Goal: Task Accomplishment & Management: Use online tool/utility

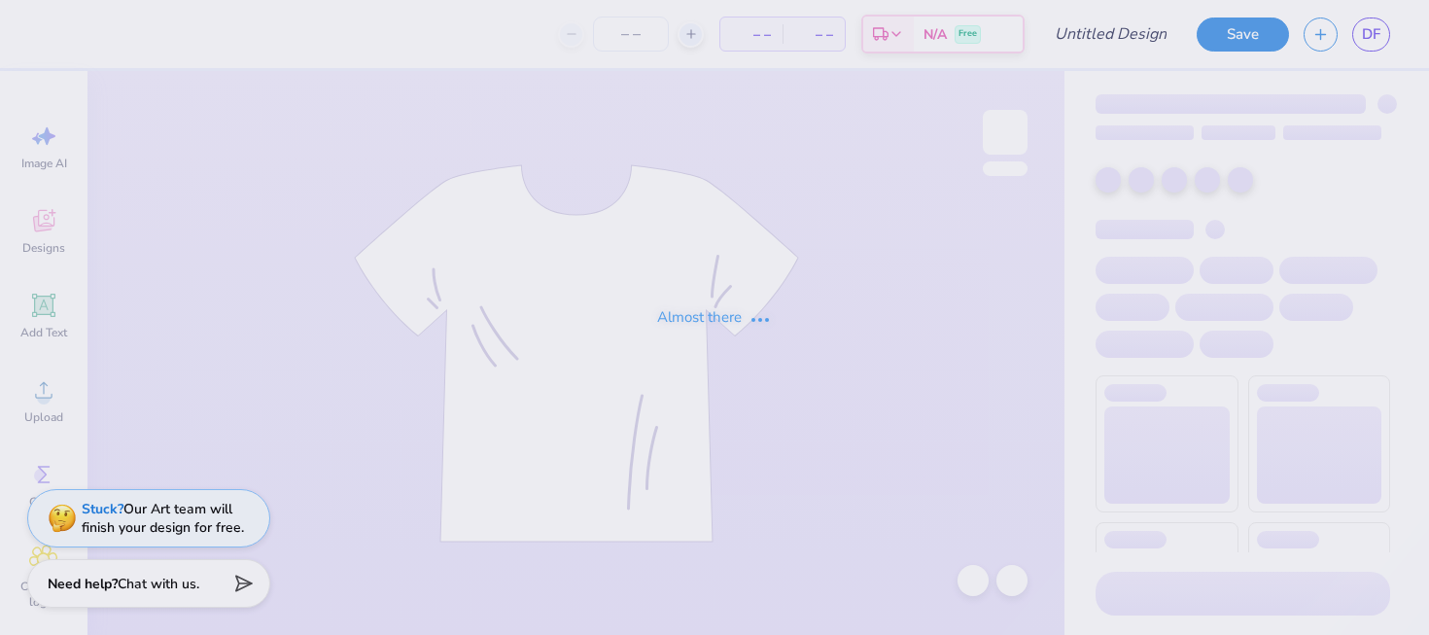
type input "falsu hoodie"
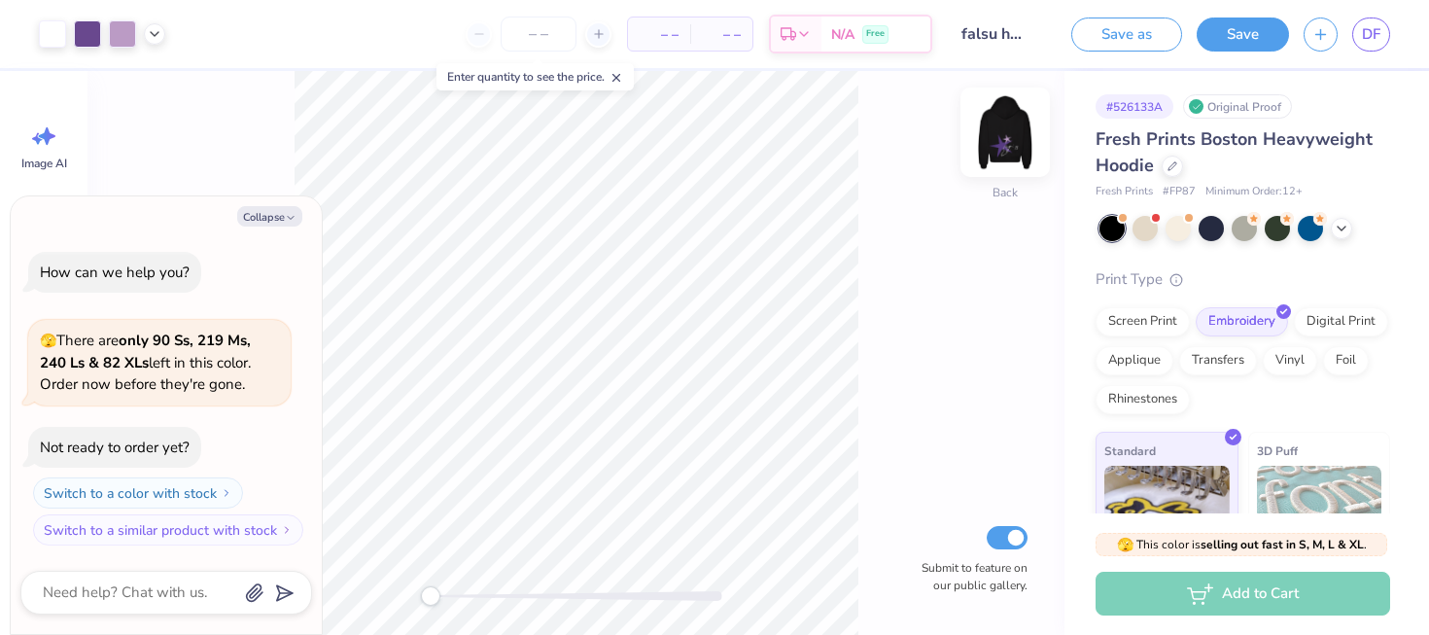
click at [994, 140] on img at bounding box center [1005, 132] width 78 height 78
click at [1004, 150] on img at bounding box center [1005, 132] width 78 height 78
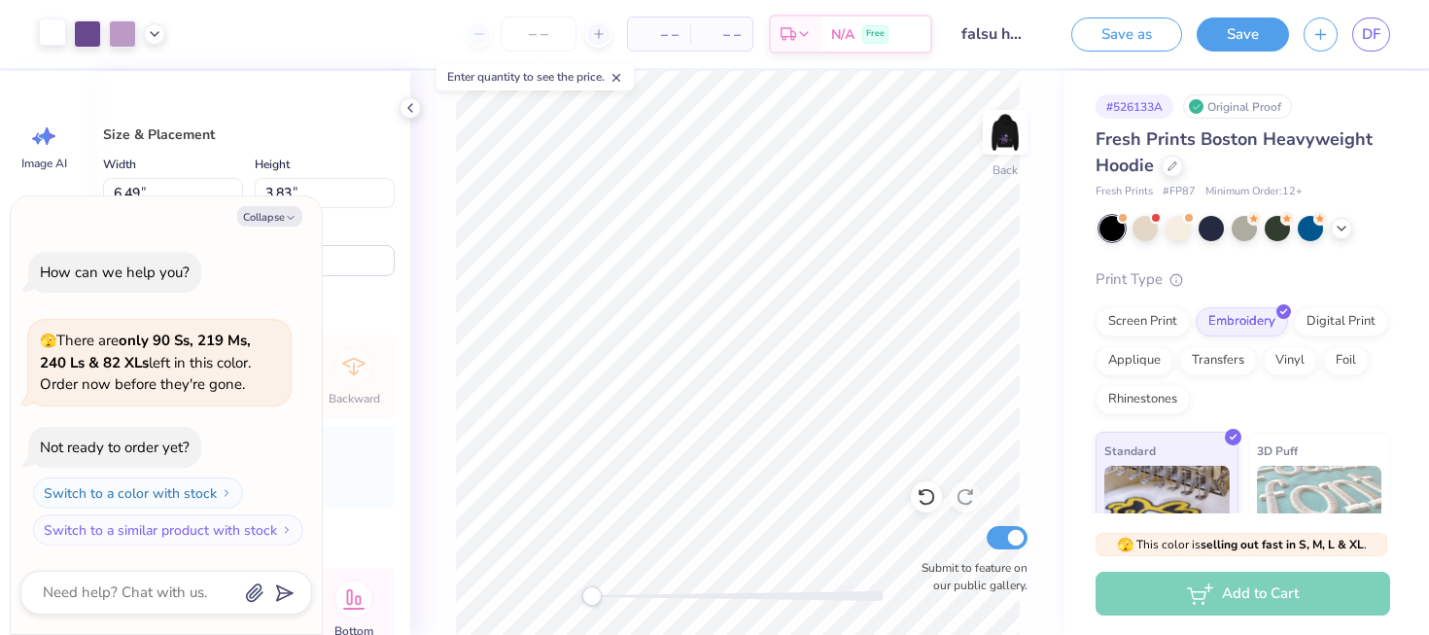
click at [46, 27] on div at bounding box center [52, 31] width 27 height 27
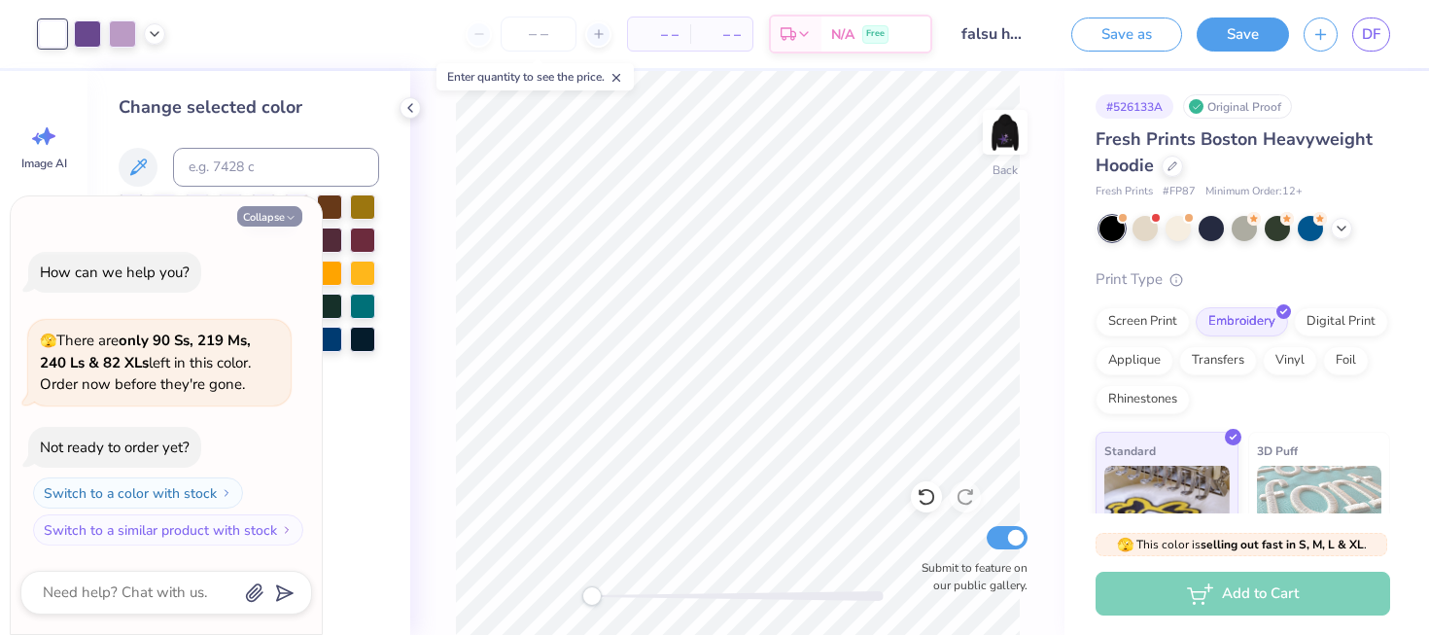
click at [296, 208] on button "Collapse" at bounding box center [269, 216] width 65 height 20
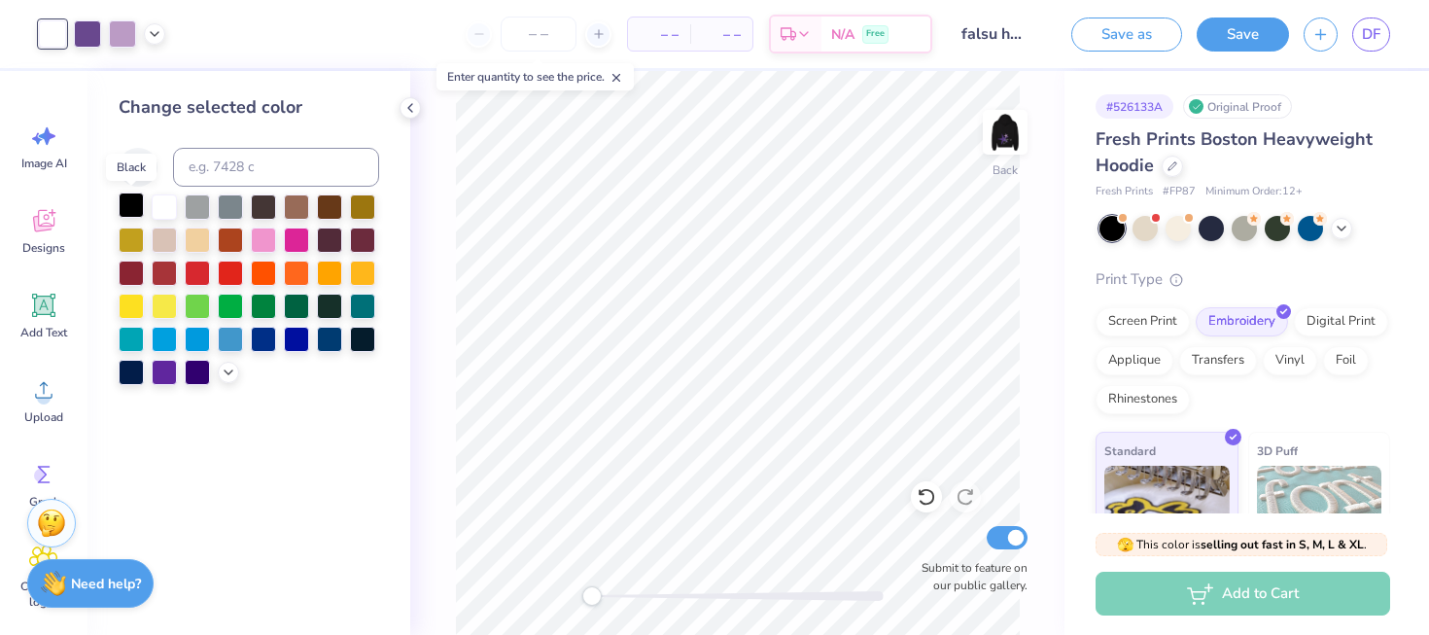
click at [131, 206] on div at bounding box center [131, 205] width 25 height 25
click at [1340, 227] on polyline at bounding box center [1342, 227] width 8 height 4
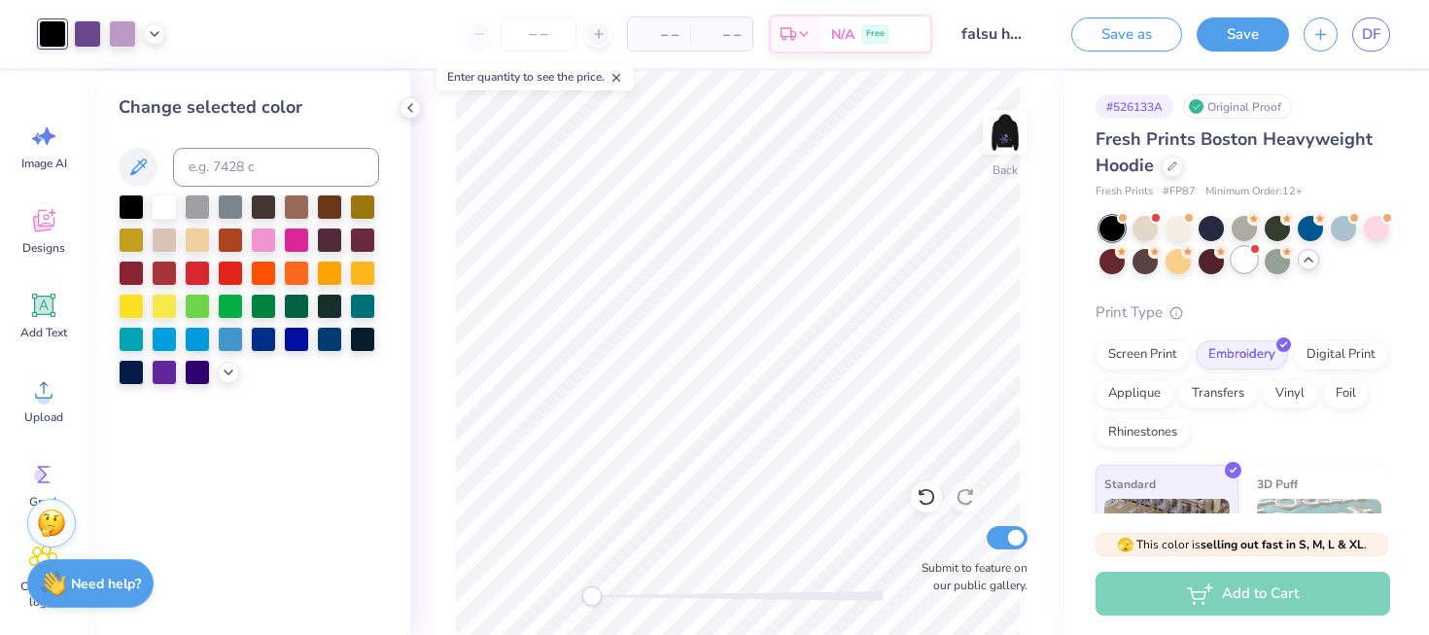
click at [1244, 268] on div at bounding box center [1244, 259] width 25 height 25
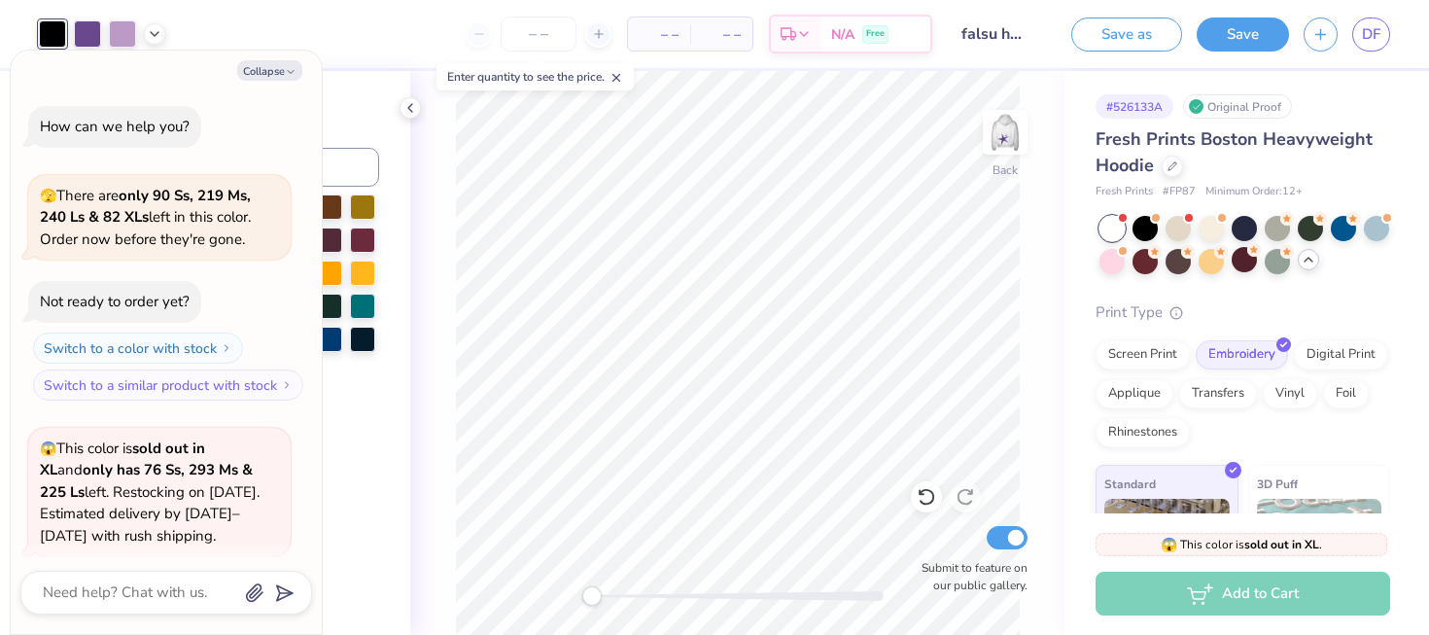
scroll to position [151, 0]
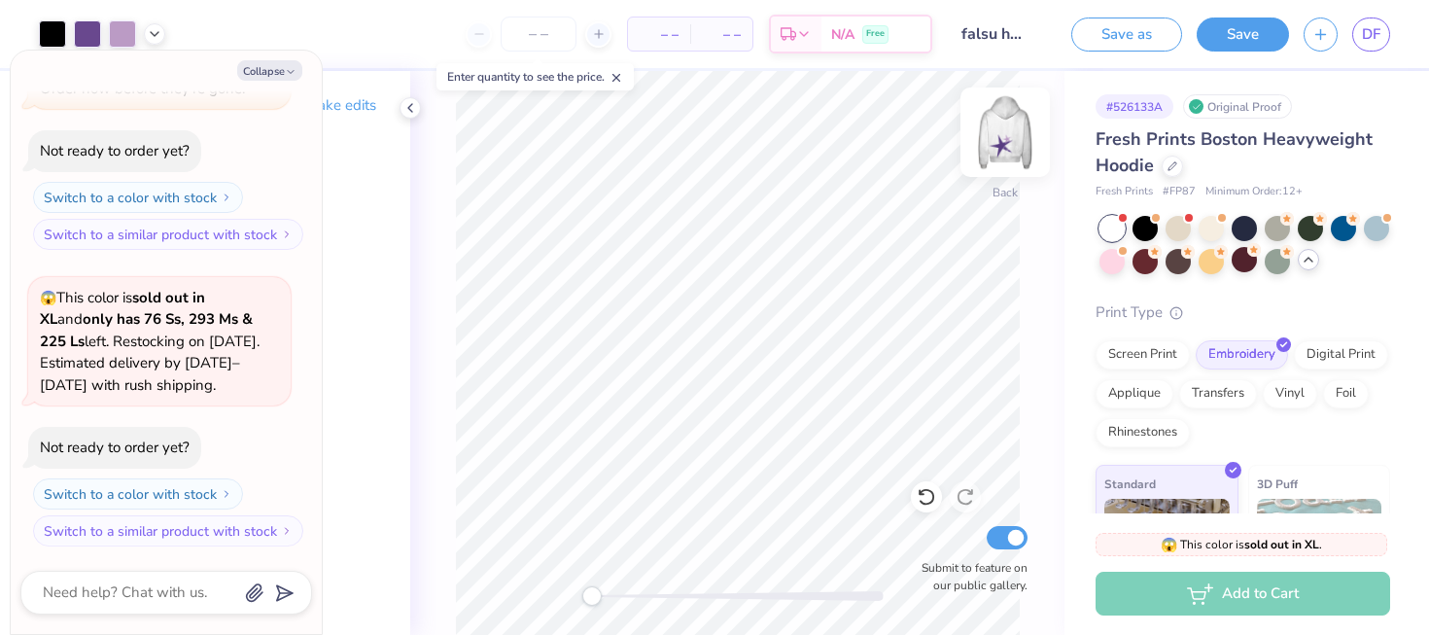
click at [1025, 128] on img at bounding box center [1005, 132] width 78 height 78
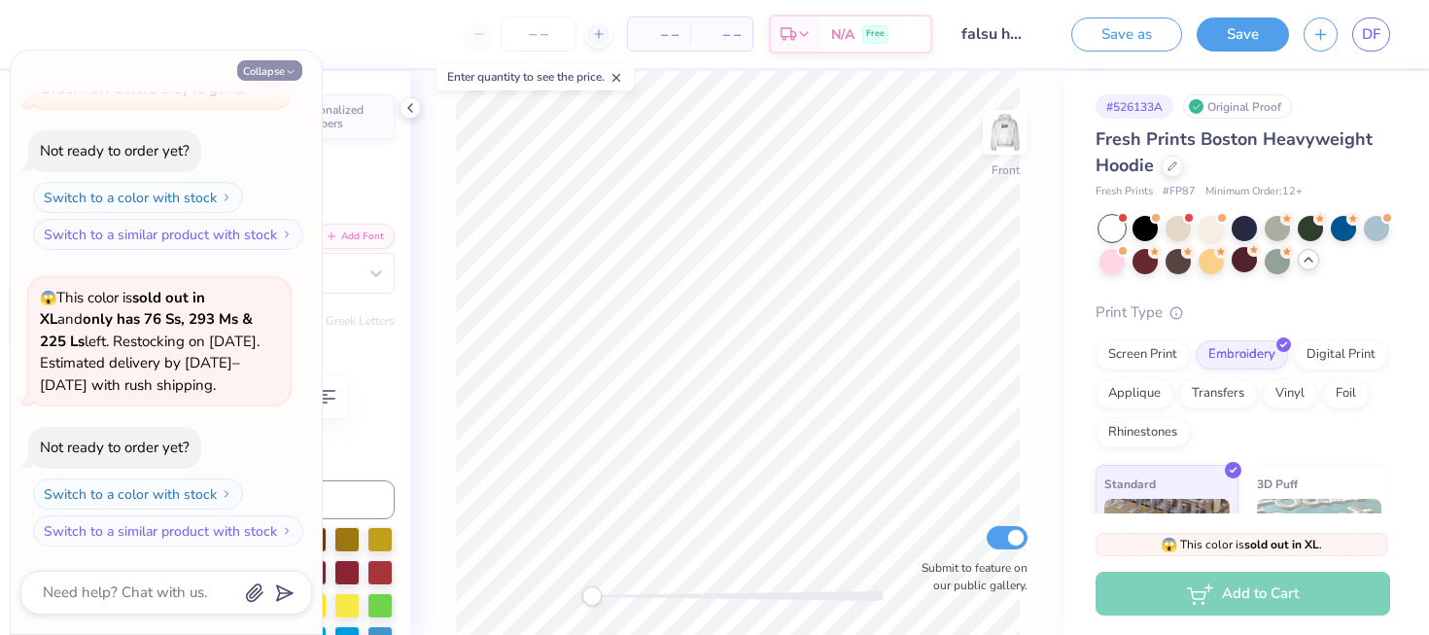
click at [280, 73] on button "Collapse" at bounding box center [269, 70] width 65 height 20
type textarea "x"
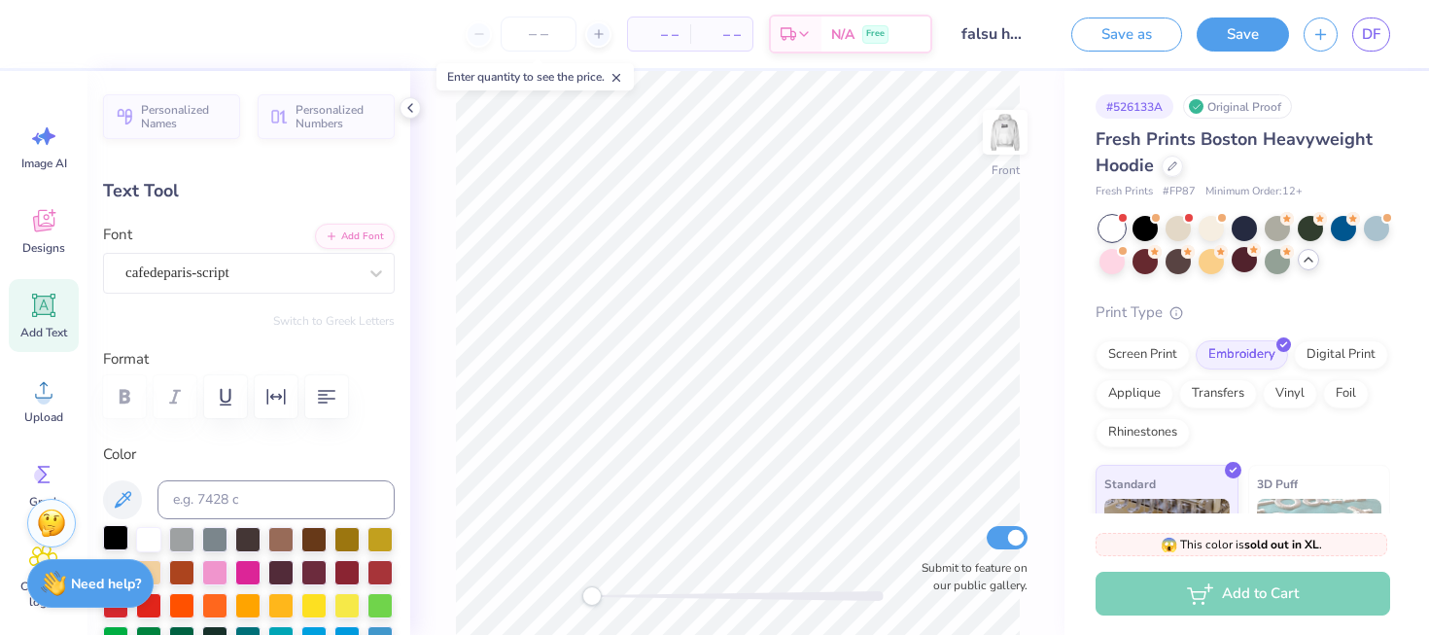
click at [112, 530] on div at bounding box center [115, 537] width 25 height 25
type input "0.0"
click at [1006, 137] on img at bounding box center [1005, 132] width 78 height 78
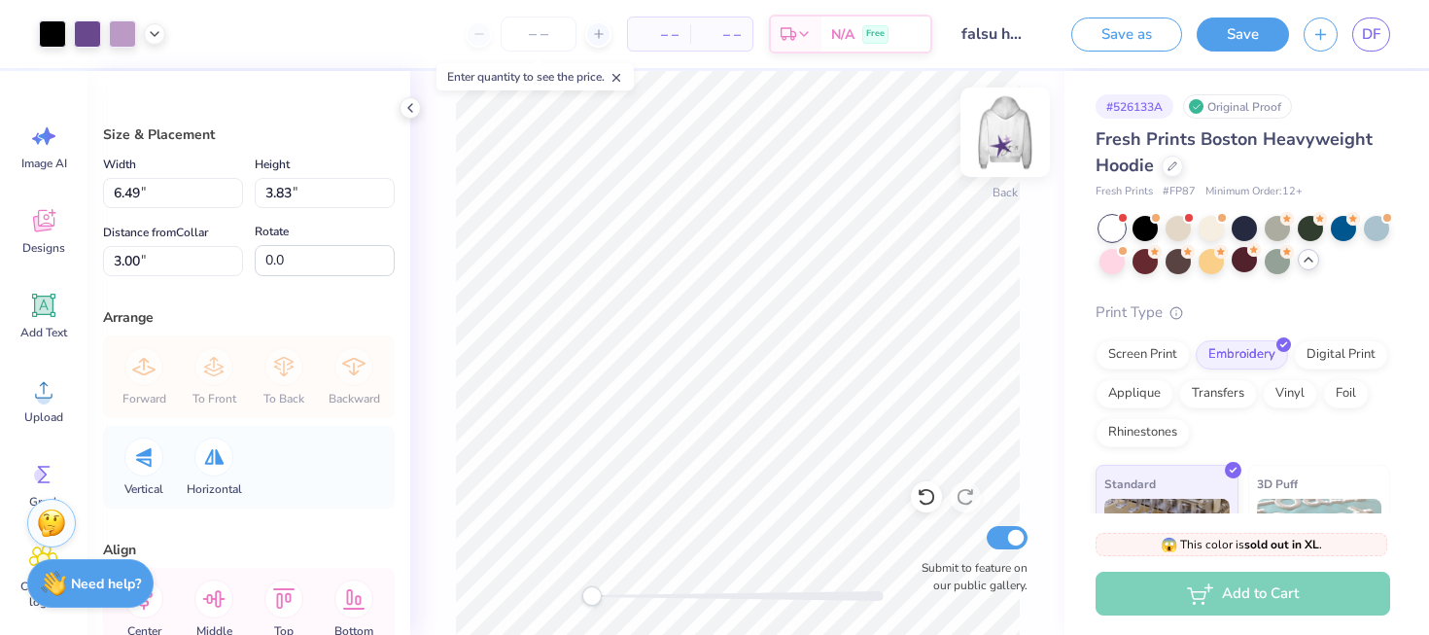
click at [996, 145] on img at bounding box center [1005, 132] width 78 height 78
type input "11.92"
type input "11.69"
type input "12.81"
type input "8.3"
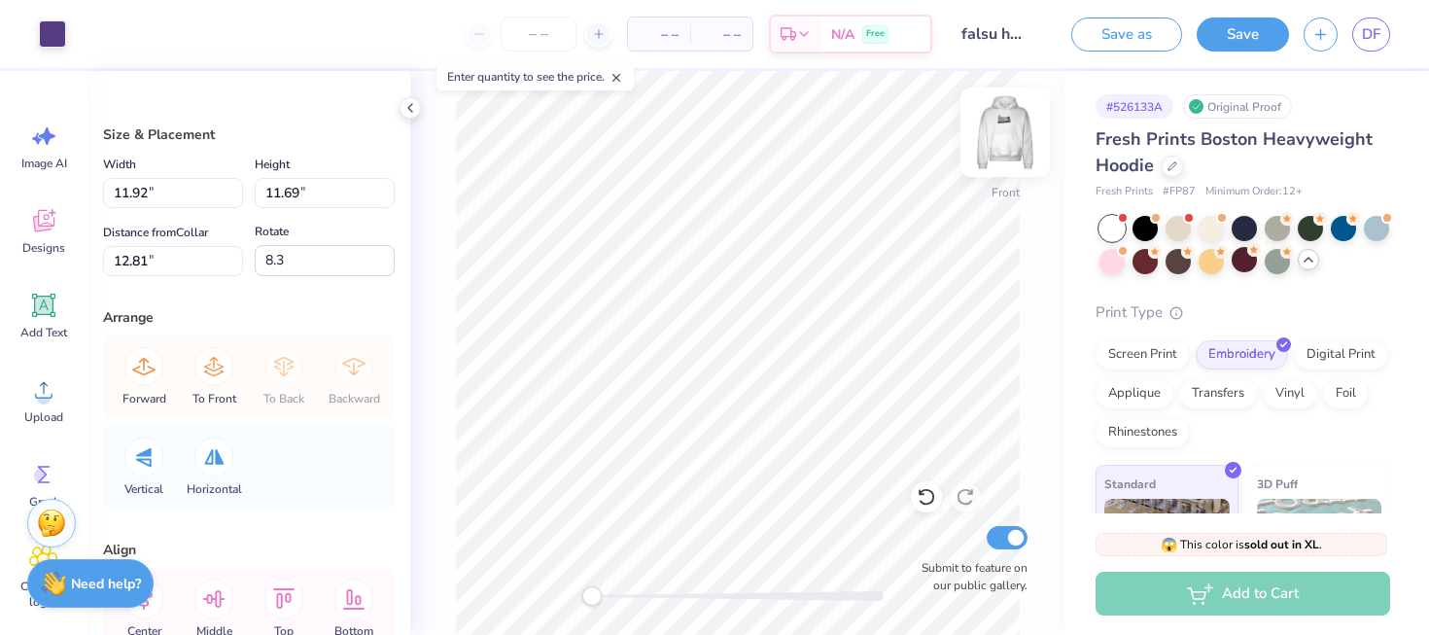
click at [1021, 149] on img at bounding box center [1005, 132] width 78 height 78
type input "6.49"
type input "3.83"
type input "3.00"
type input "0.0"
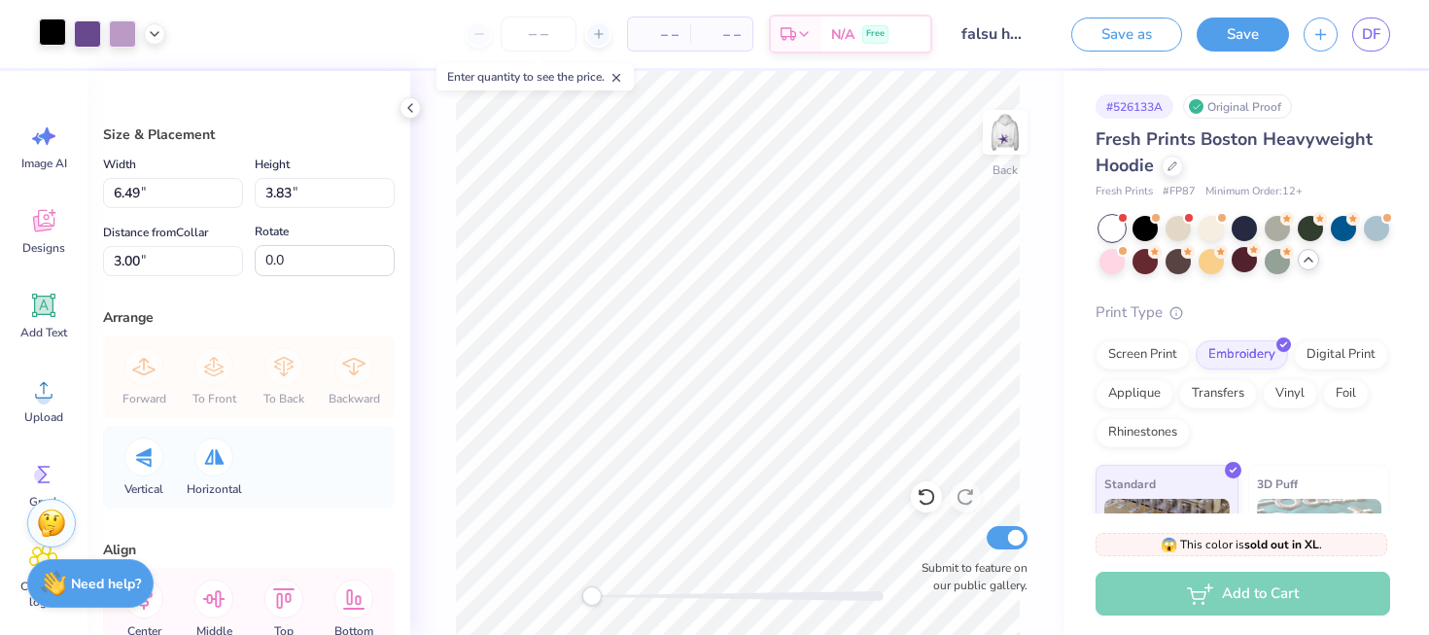
click at [55, 32] on div at bounding box center [52, 31] width 27 height 27
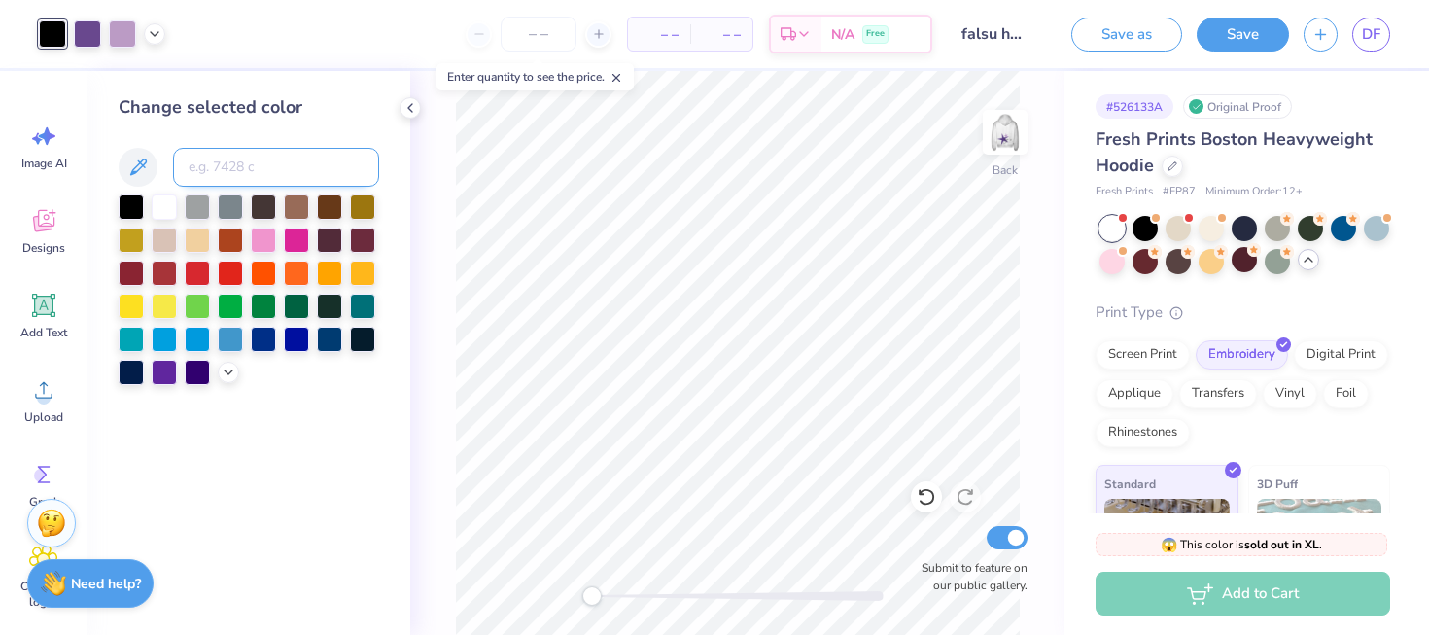
click at [245, 169] on input at bounding box center [276, 167] width 206 height 39
type input "7679"
click at [1039, 351] on div "Back Submit to feature on our public gallery." at bounding box center [737, 353] width 654 height 564
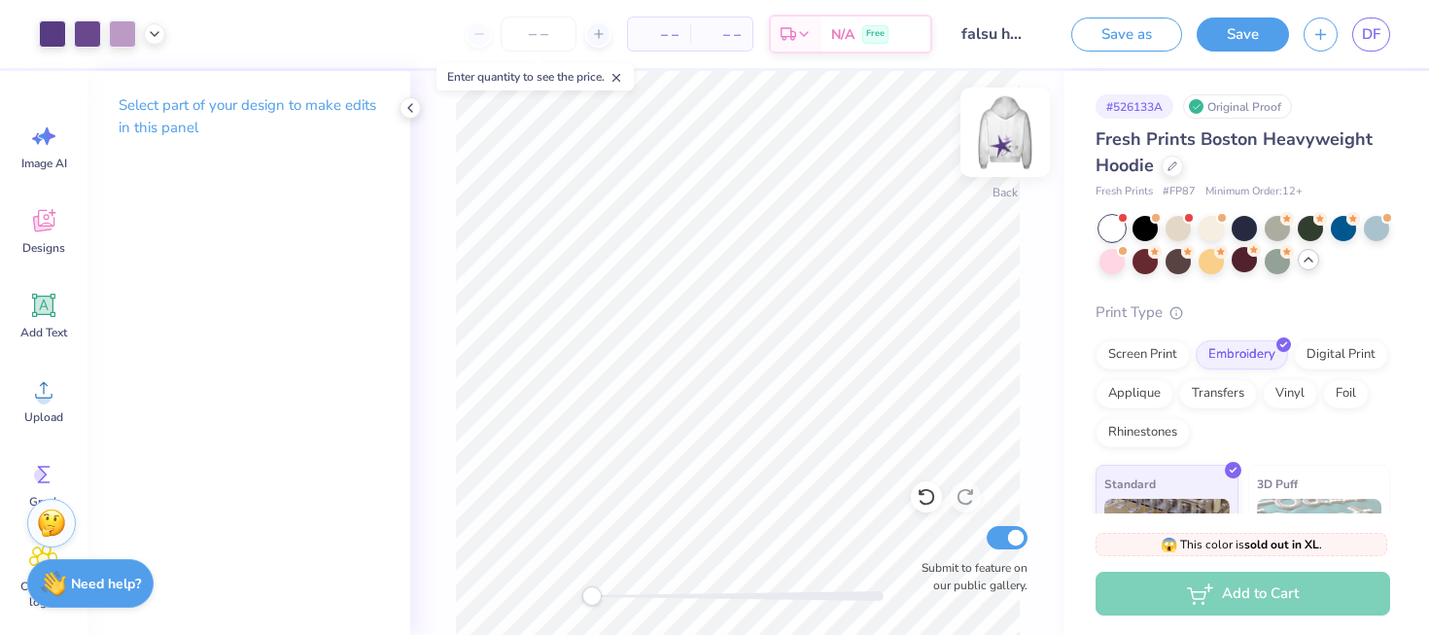
click at [1014, 132] on img at bounding box center [1005, 132] width 78 height 78
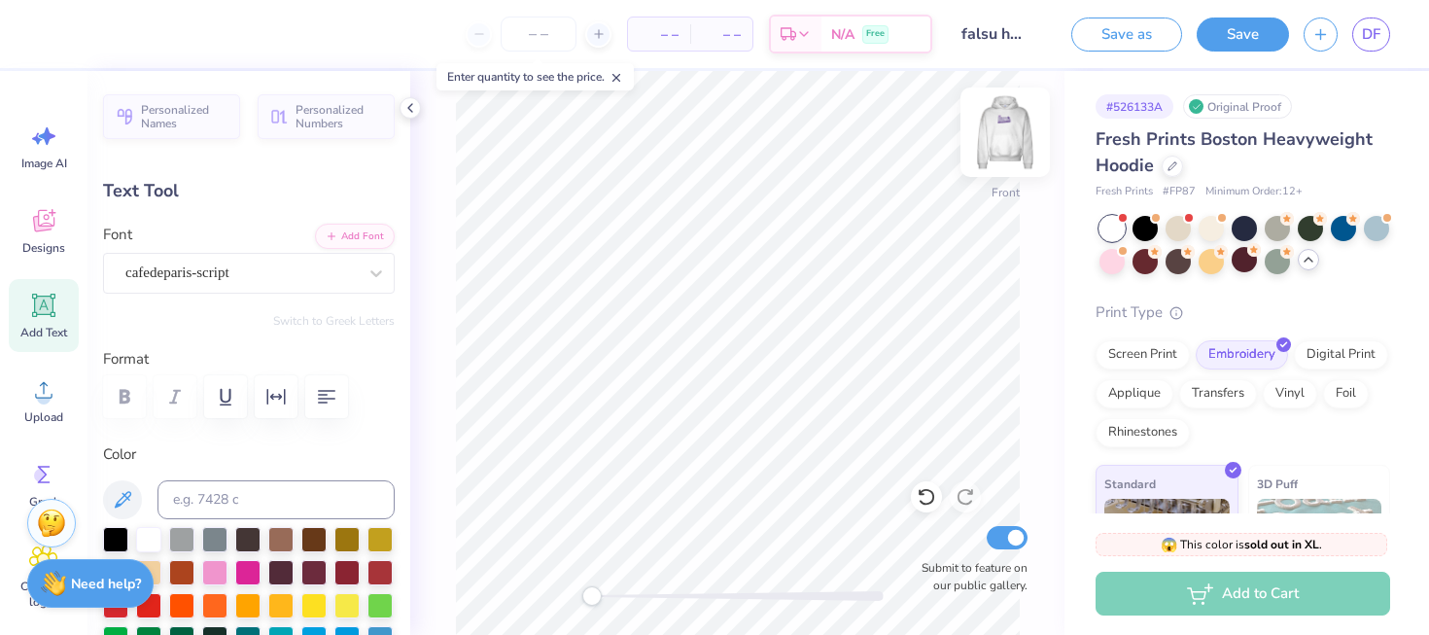
type input "7.96"
type input "5.41"
type input "17.60"
type input "-9.9"
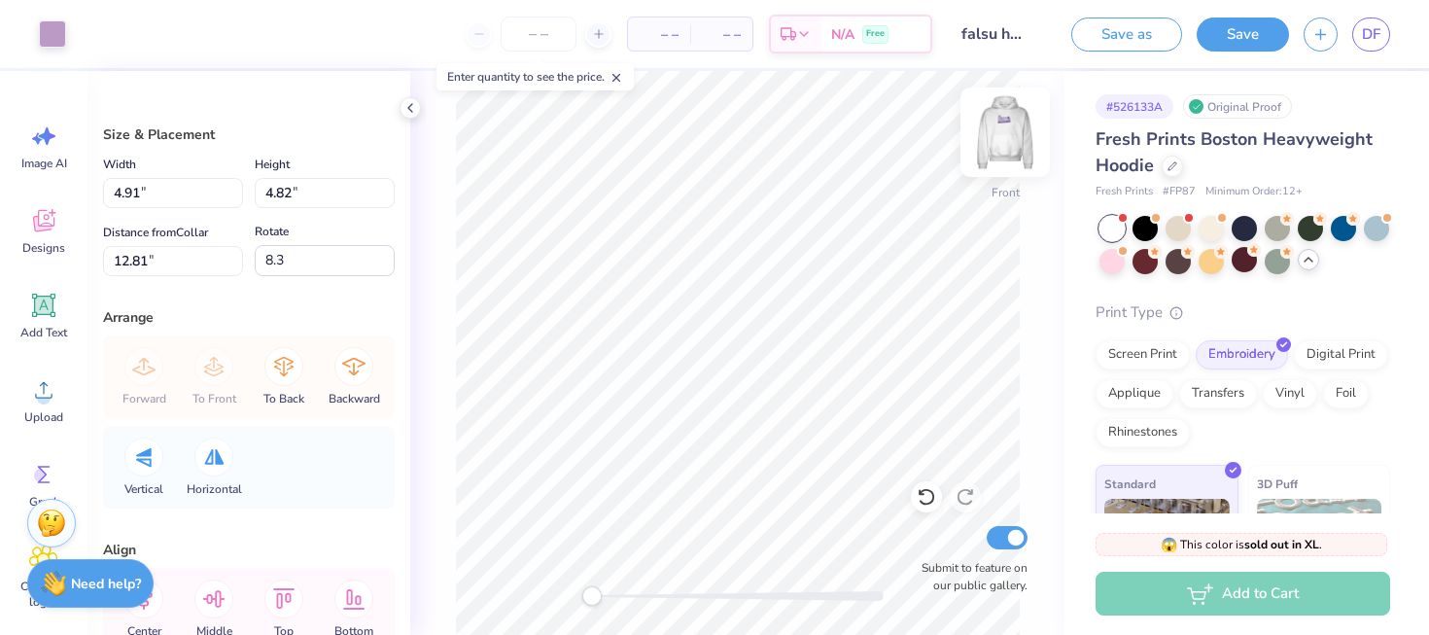
type input "3.24"
type input "3.17"
type input "14.36"
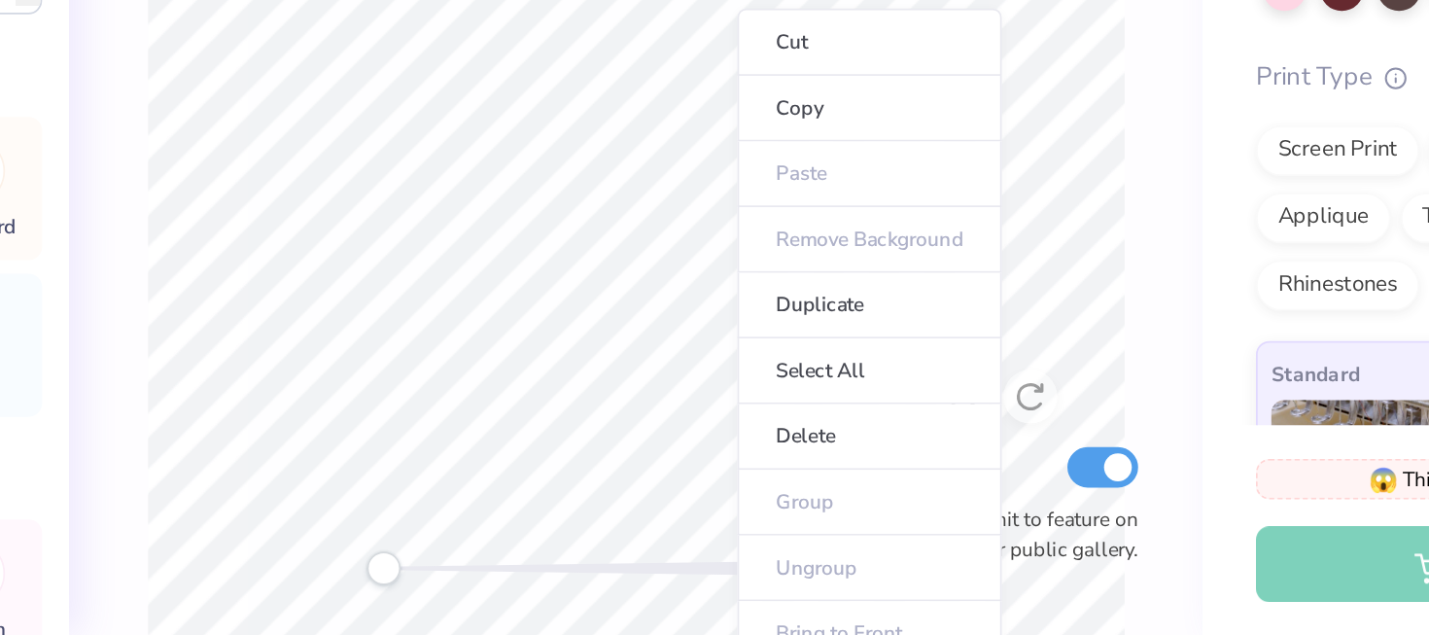
click at [1032, 359] on div "Front Submit to feature on our public gallery." at bounding box center [737, 353] width 654 height 564
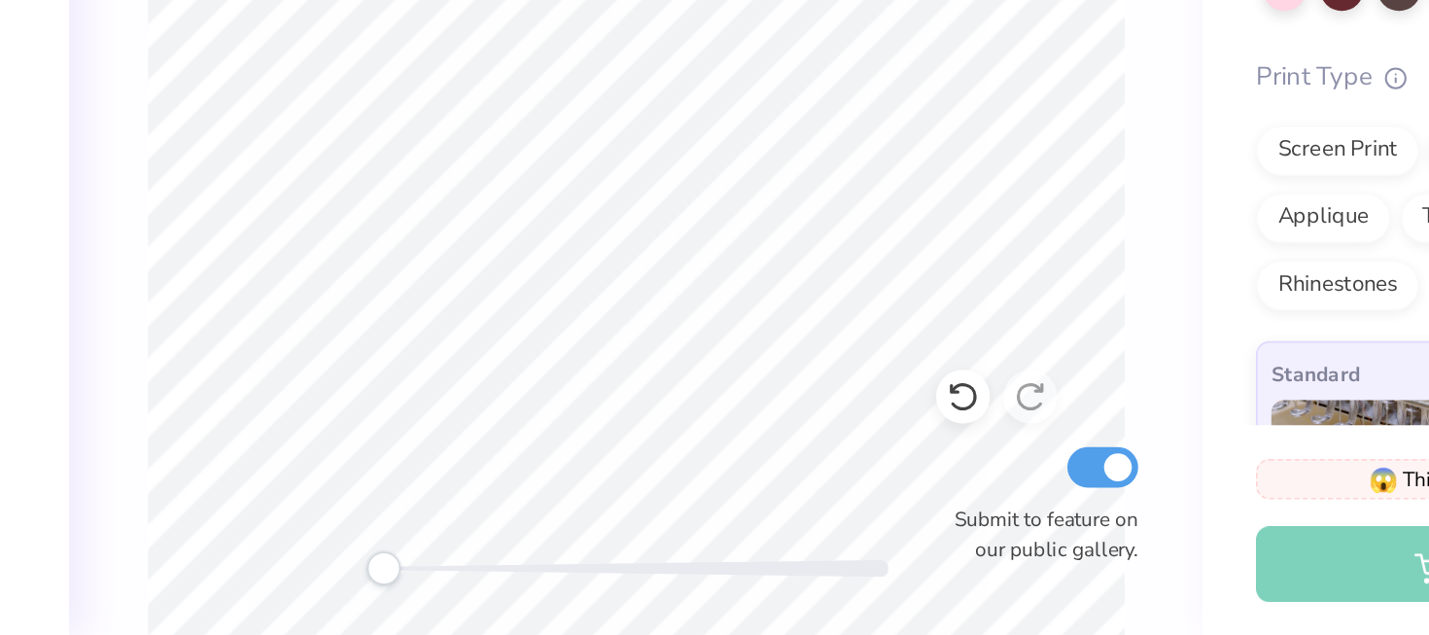
scroll to position [0, 0]
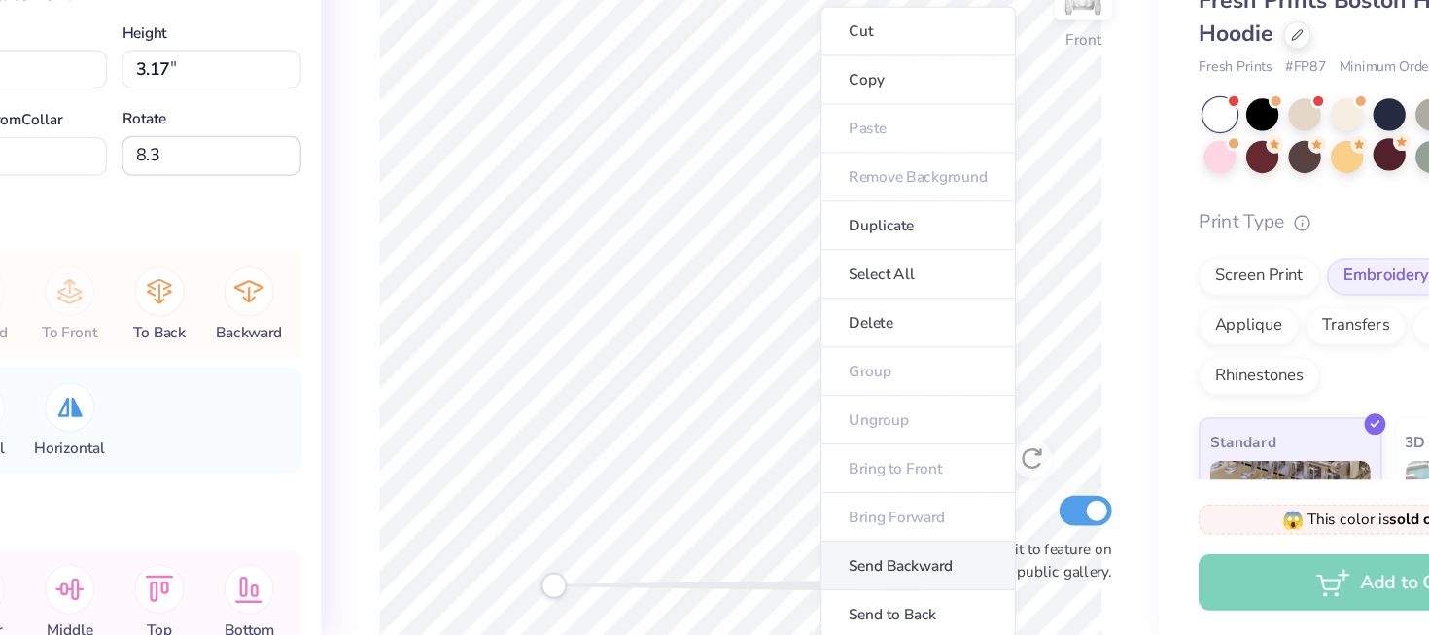
click at [875, 581] on li "Send Backward" at bounding box center [876, 581] width 153 height 38
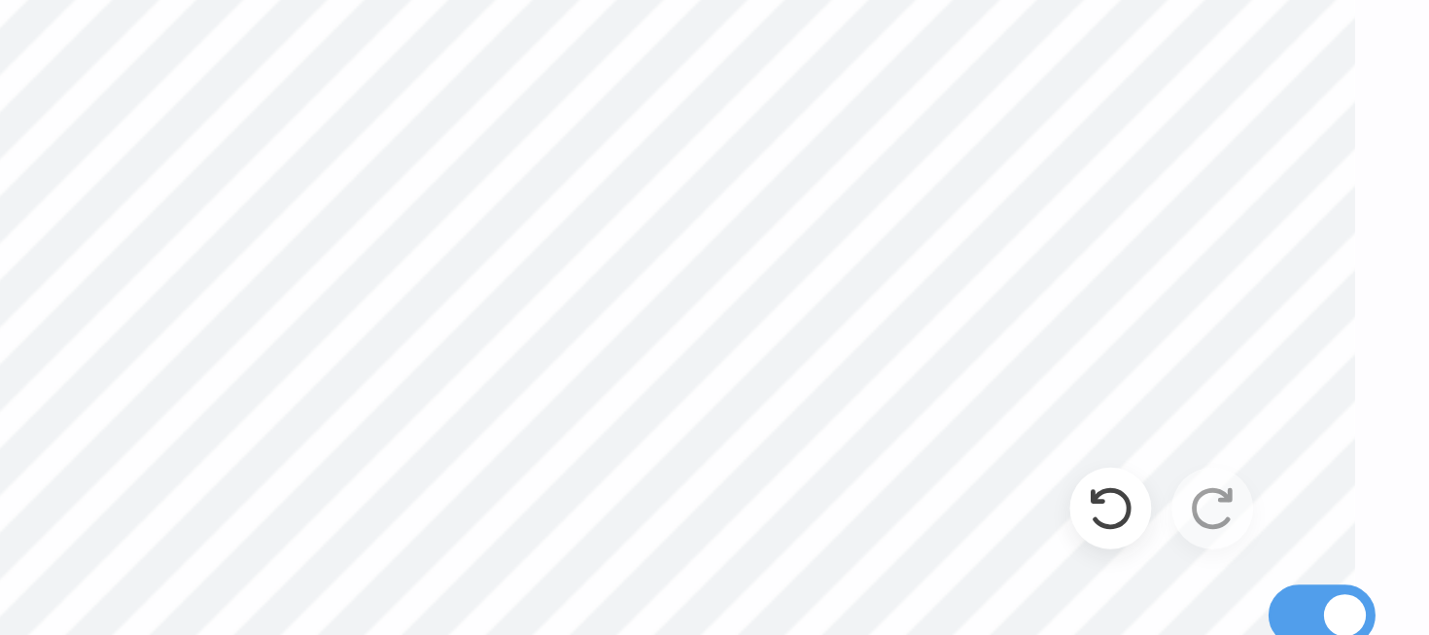
type input "0.0"
type input "7.44"
type input "6.01"
type input "17.40"
type input "0.0"
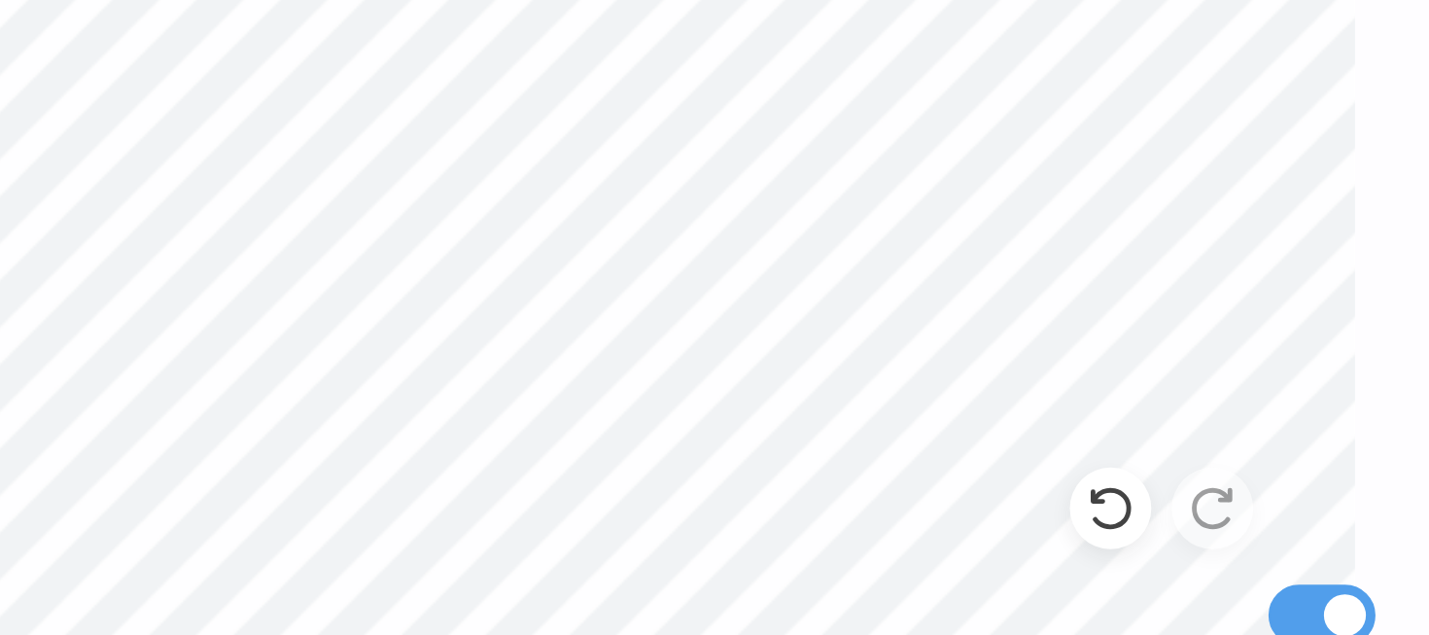
type input "17.41"
type input "-13.1"
type input "98.2"
type input "0.0"
type input "99.7"
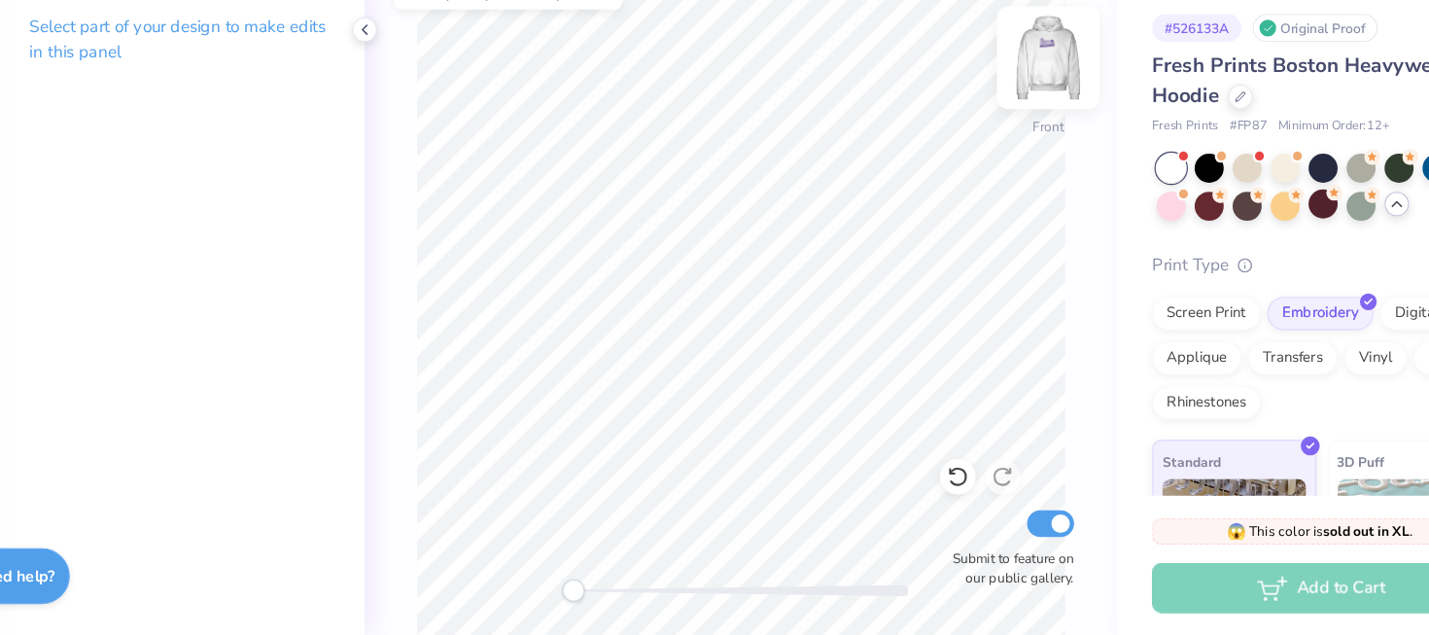
click at [992, 154] on div at bounding box center [1005, 132] width 89 height 89
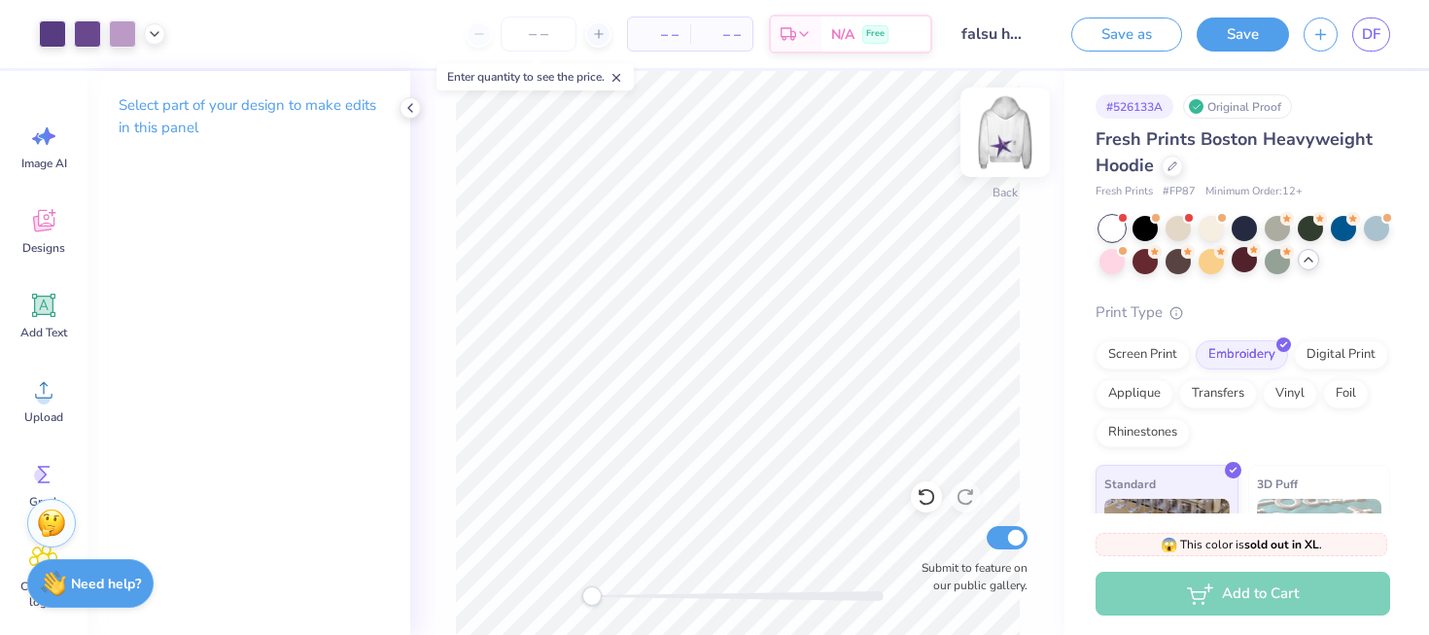
click at [1017, 123] on img at bounding box center [1005, 132] width 78 height 78
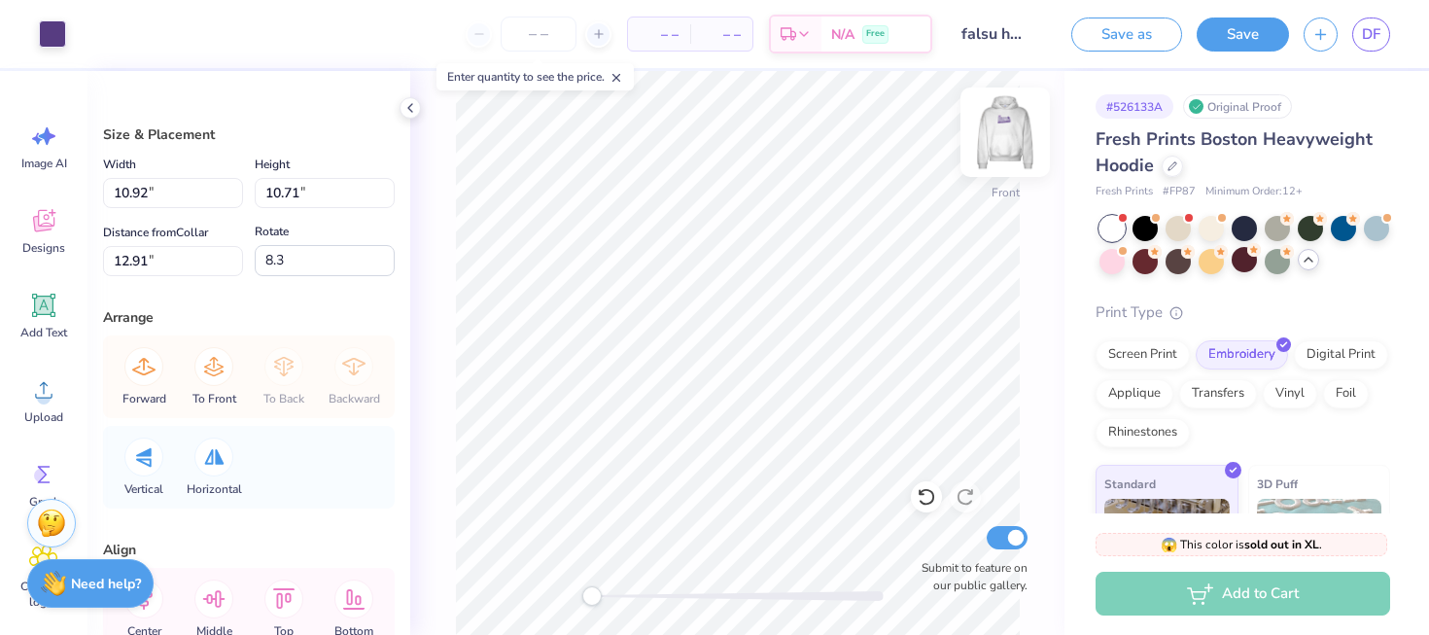
type input "10.92"
type input "10.71"
type input "12.91"
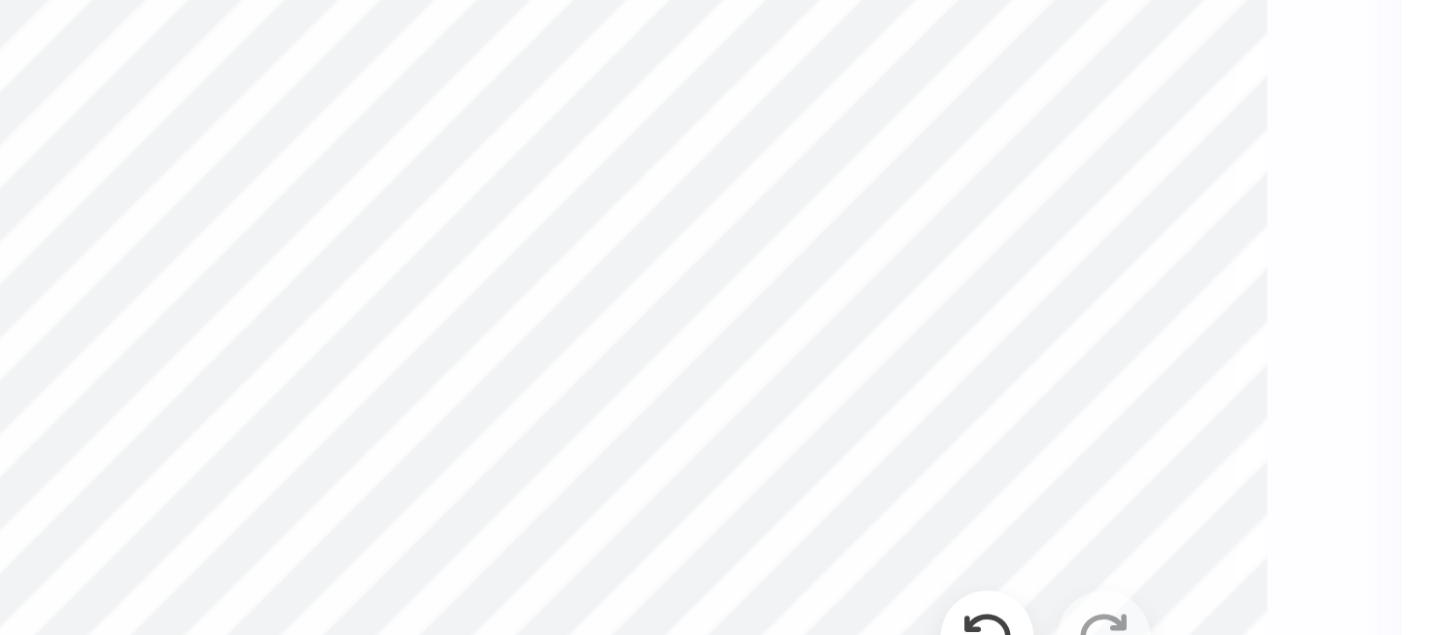
type input "2.94"
type input "3.02"
type input "13.11"
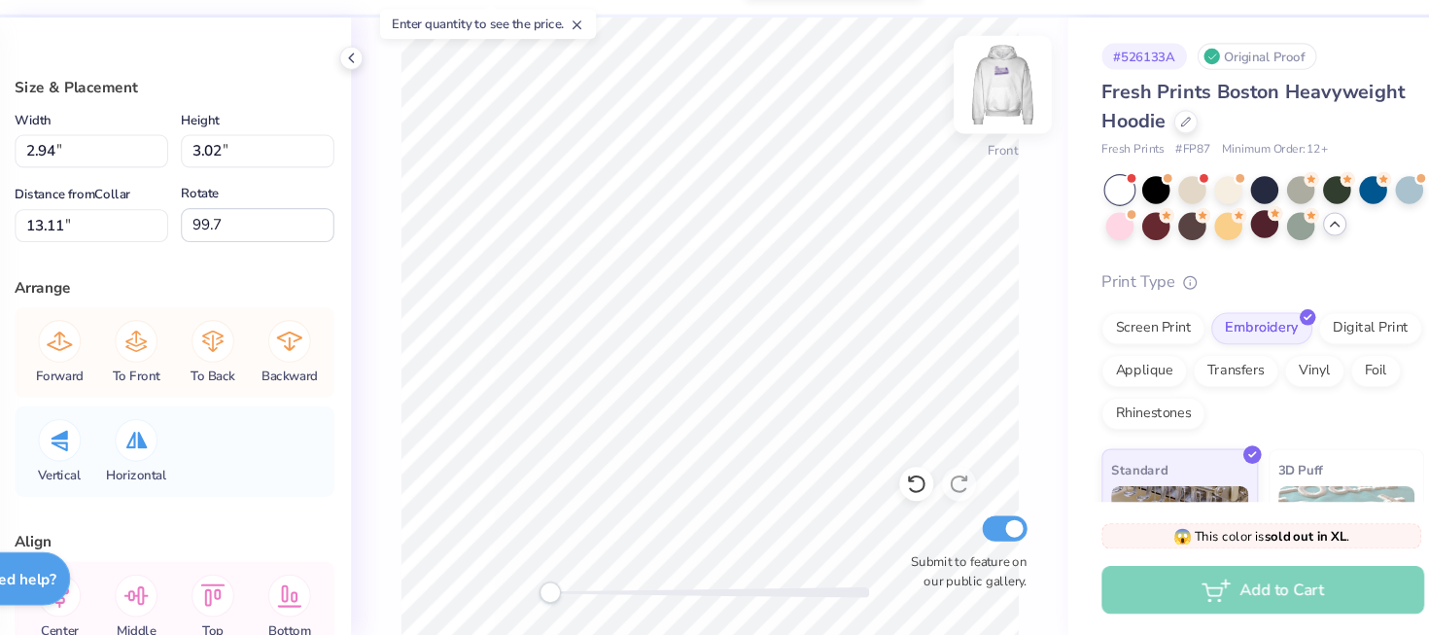
type input "3.12"
type input "3.20"
type input "13.04"
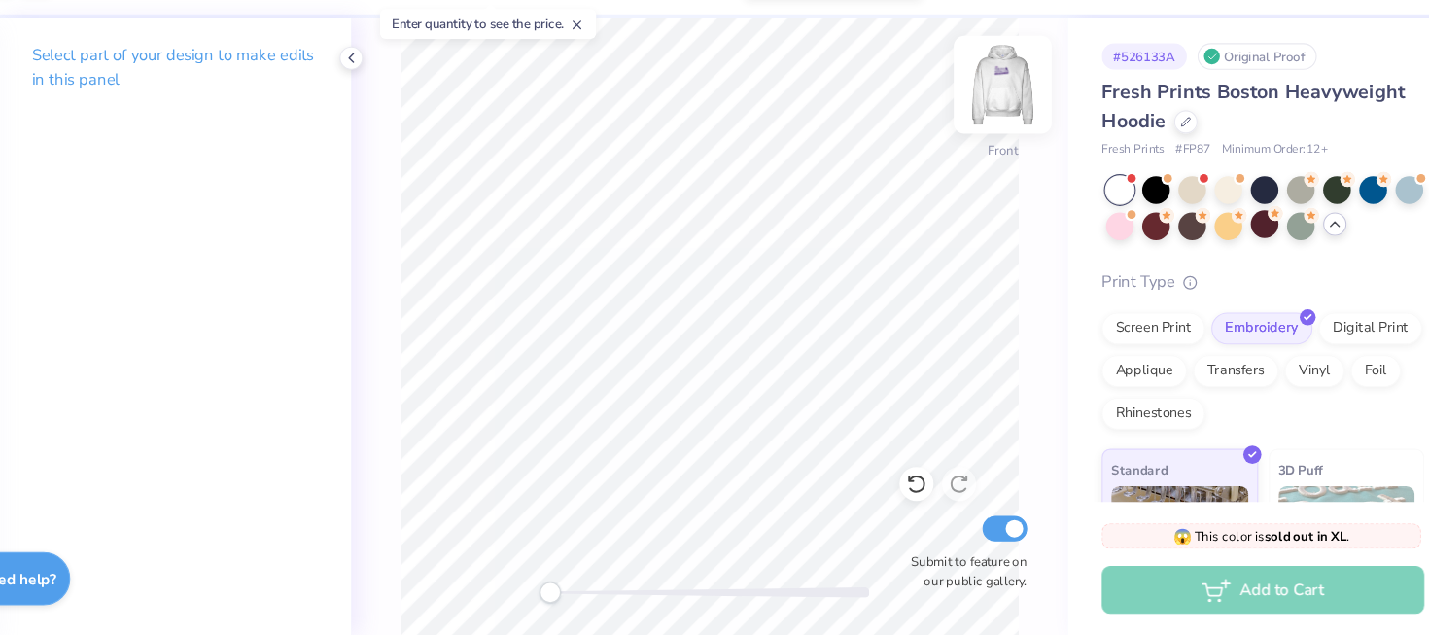
click at [1011, 147] on img at bounding box center [1005, 132] width 78 height 78
click at [1011, 147] on img at bounding box center [1005, 132] width 39 height 39
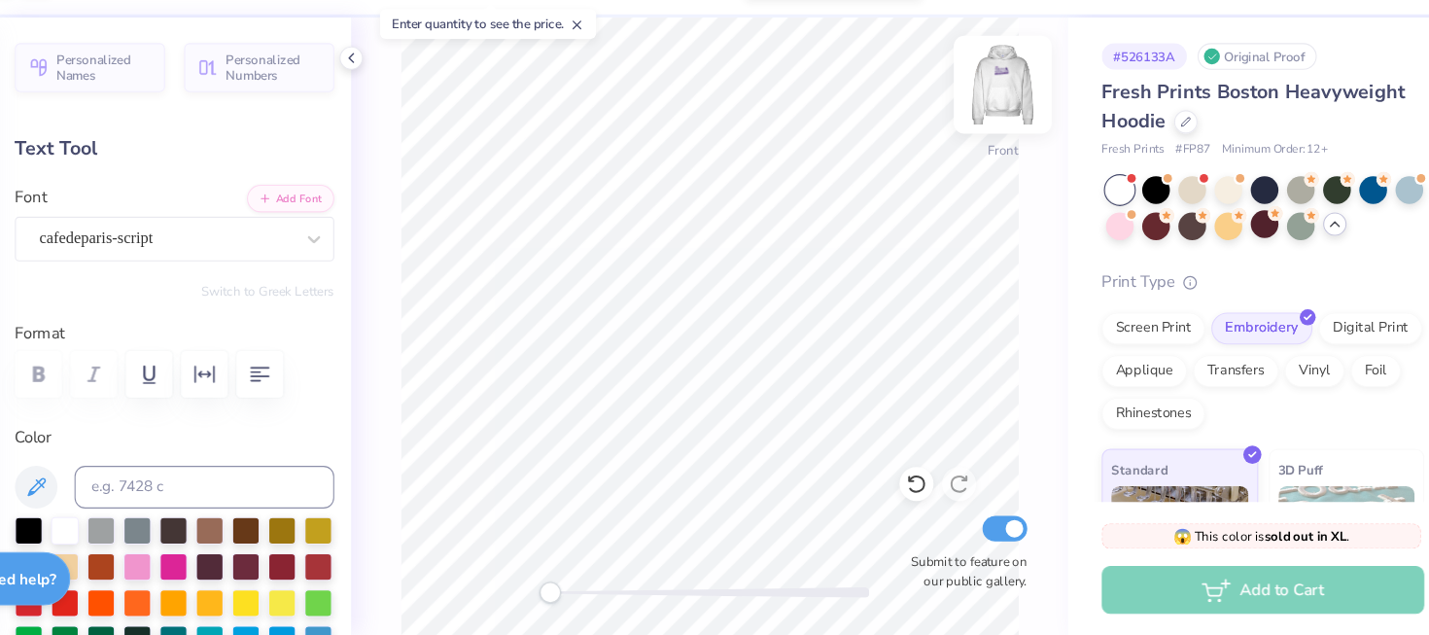
type input "0.0"
click at [1313, 264] on icon at bounding box center [1309, 260] width 16 height 16
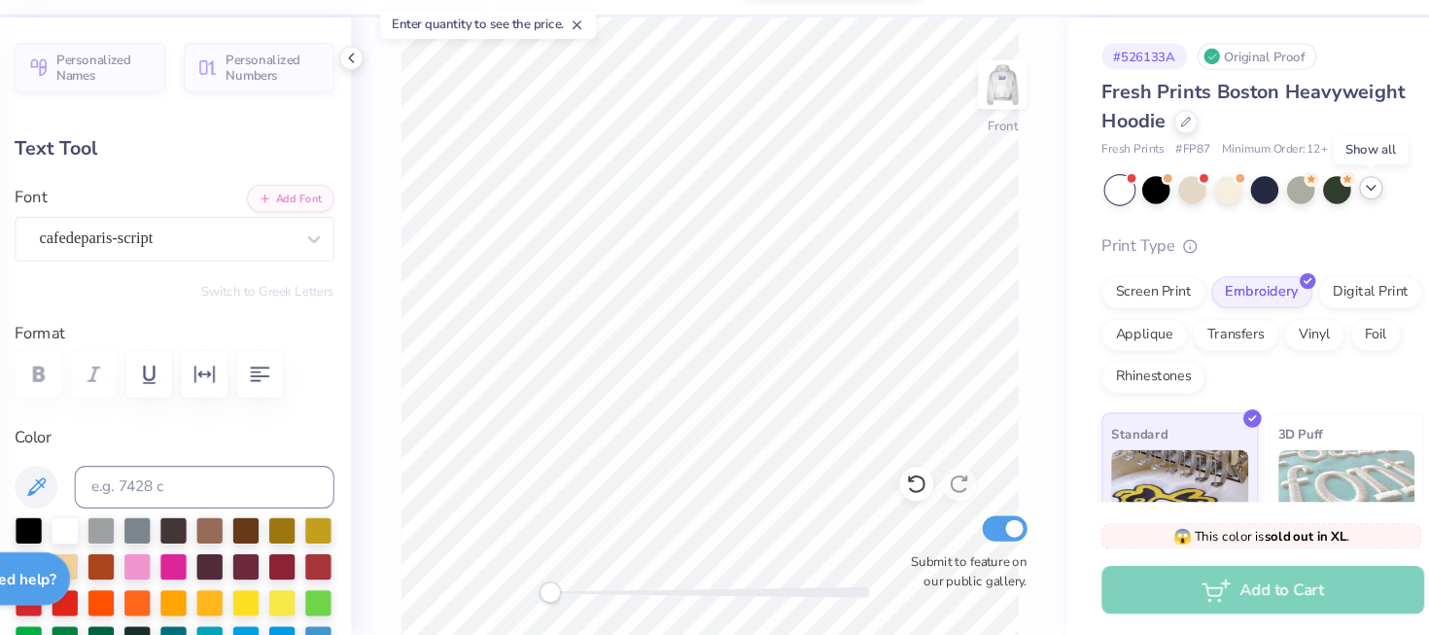
click at [1354, 228] on div at bounding box center [1245, 228] width 291 height 25
click at [1347, 228] on icon at bounding box center [1342, 227] width 16 height 16
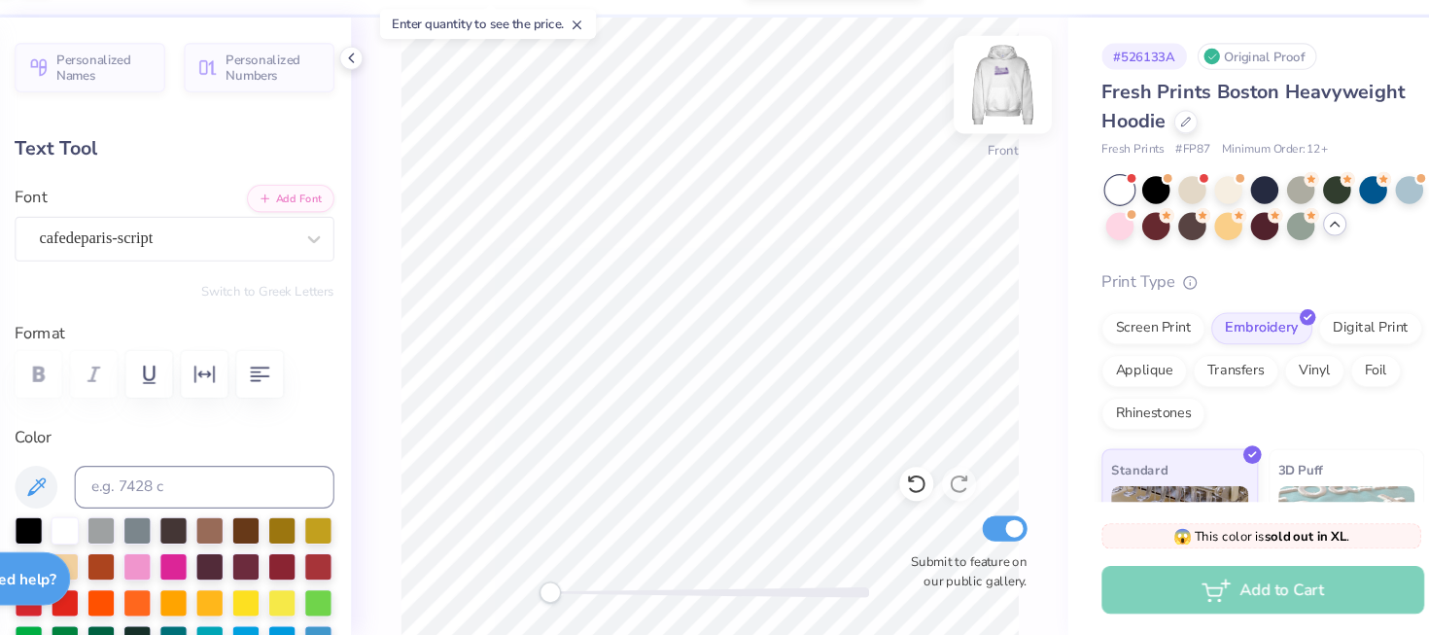
click at [1017, 145] on img at bounding box center [1005, 132] width 78 height 78
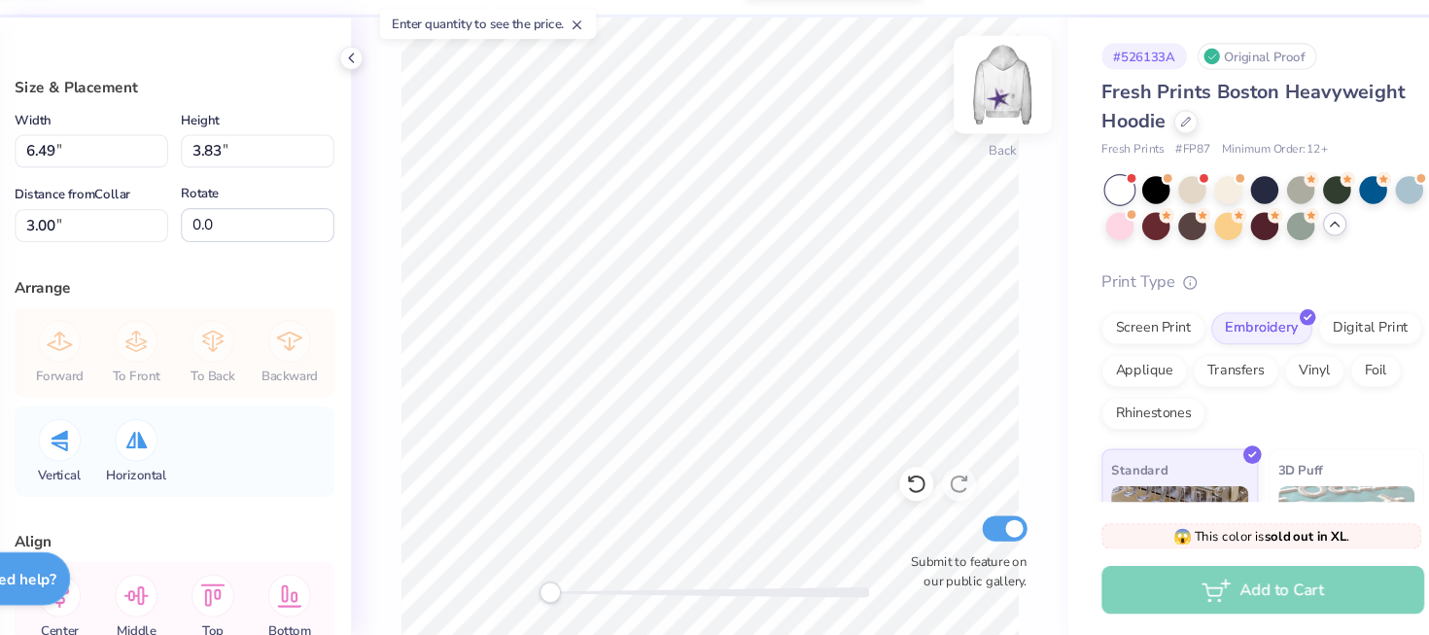
type input "5.46"
type input "3.23"
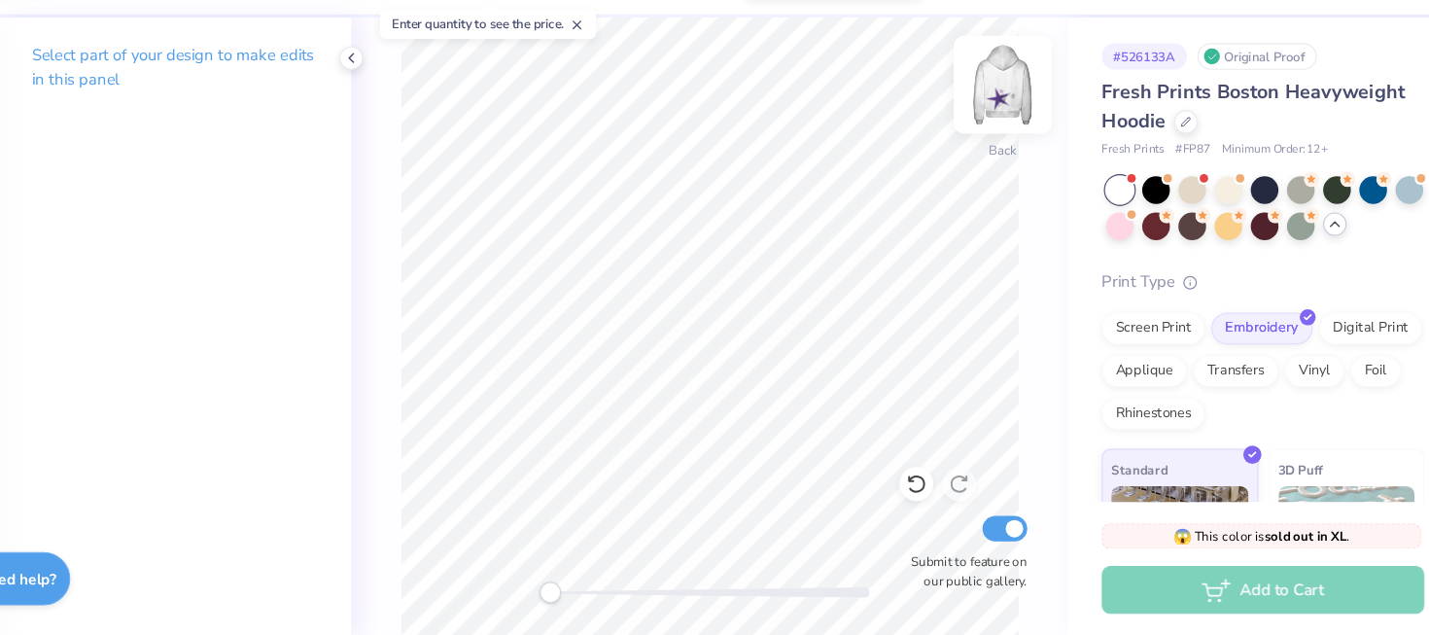
click at [1015, 140] on img at bounding box center [1005, 132] width 78 height 78
click at [1015, 140] on img at bounding box center [1005, 132] width 39 height 39
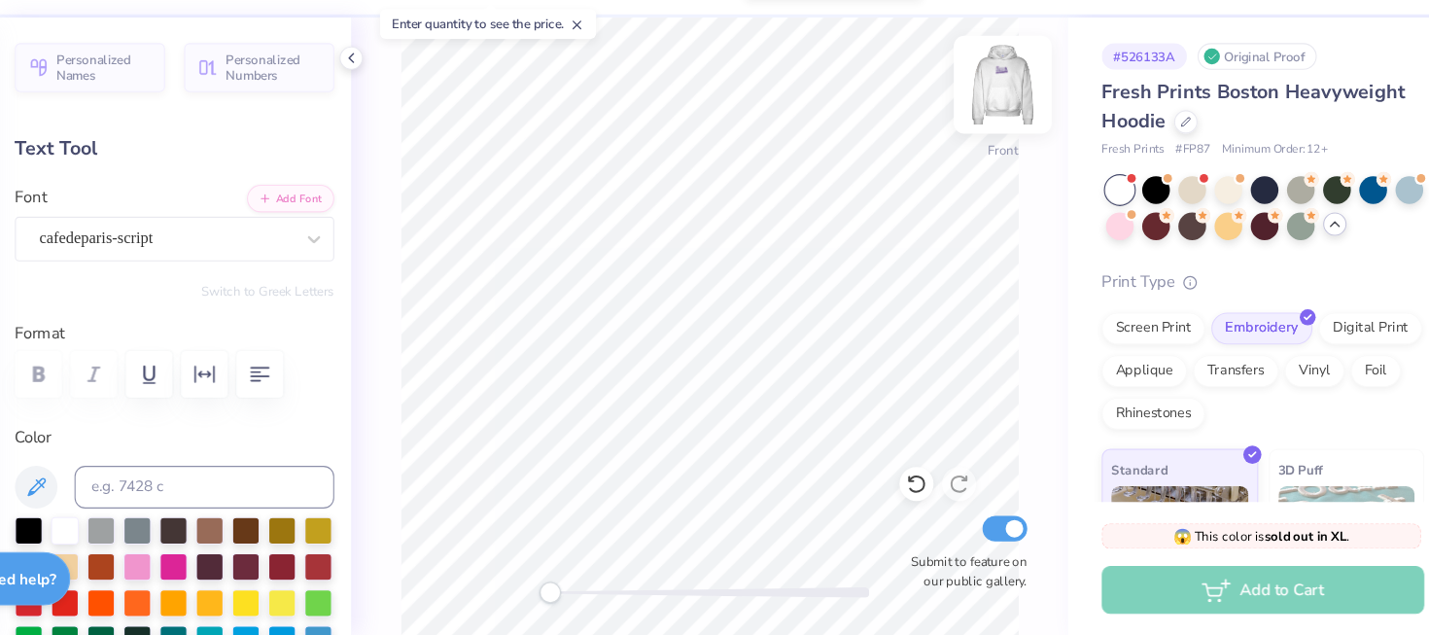
type input "0.0"
click at [1009, 158] on img at bounding box center [1005, 132] width 78 height 78
click at [1009, 152] on img at bounding box center [1005, 132] width 39 height 39
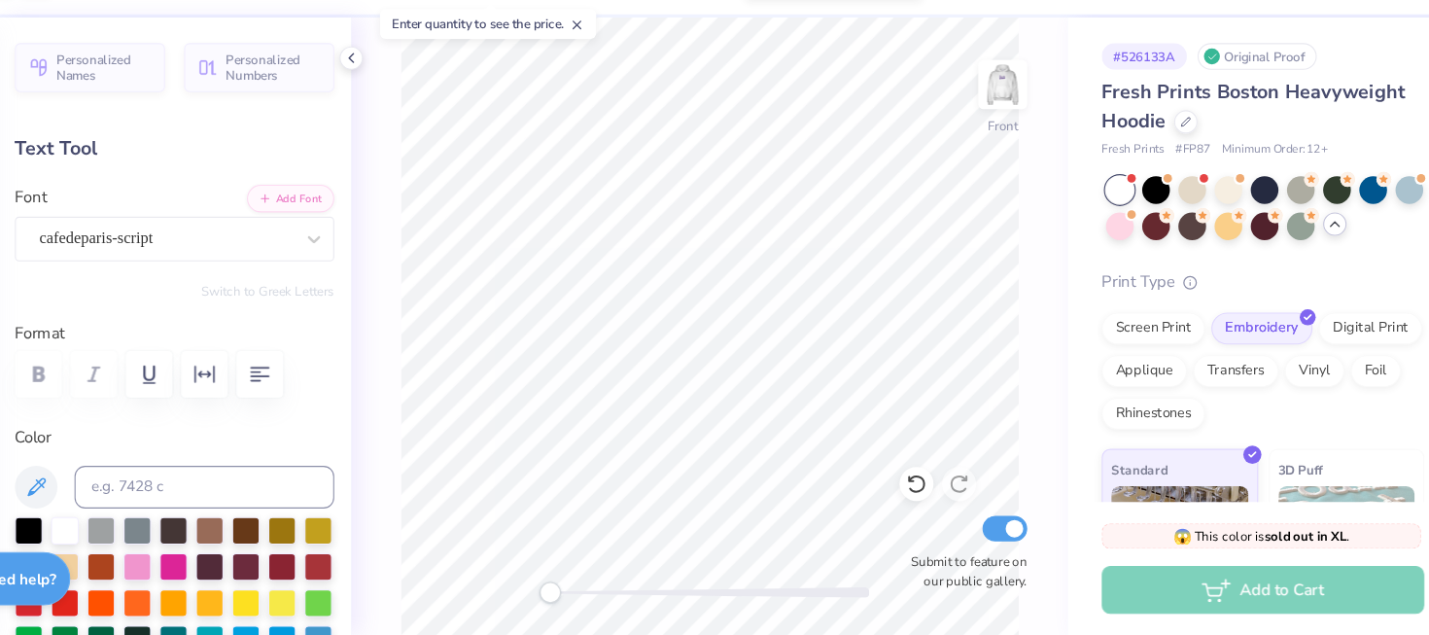
click at [1009, 152] on img at bounding box center [1005, 132] width 39 height 39
click at [1010, 126] on img at bounding box center [1005, 132] width 78 height 78
click at [1010, 126] on img at bounding box center [1005, 132] width 39 height 39
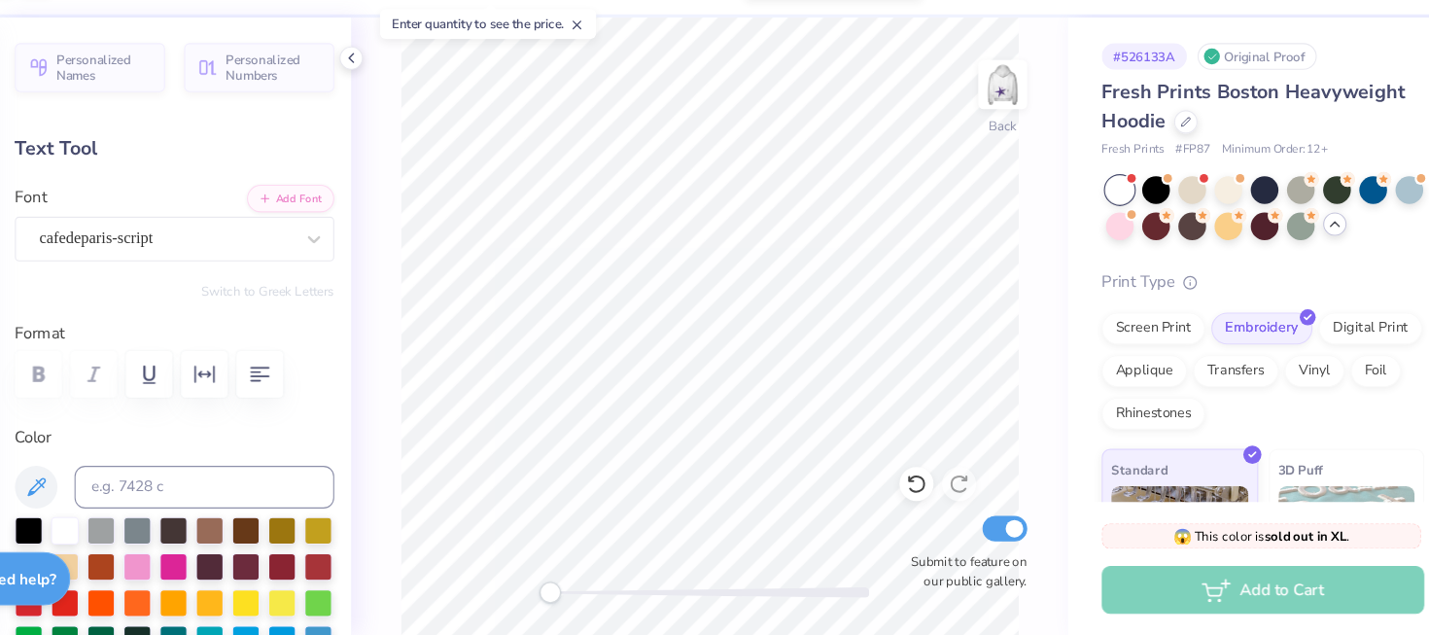
click at [1010, 126] on img at bounding box center [1005, 132] width 39 height 39
click at [1011, 148] on img at bounding box center [1005, 132] width 78 height 78
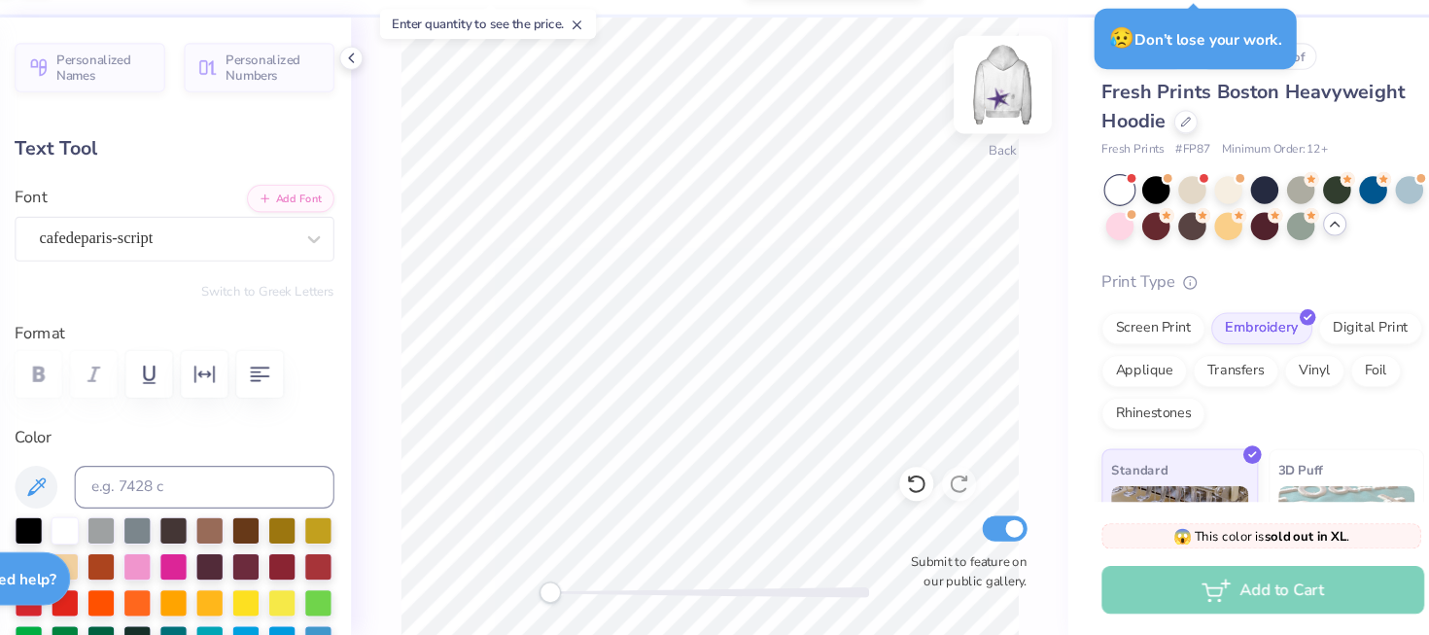
click at [1009, 141] on img at bounding box center [1005, 132] width 78 height 78
type input "15.89"
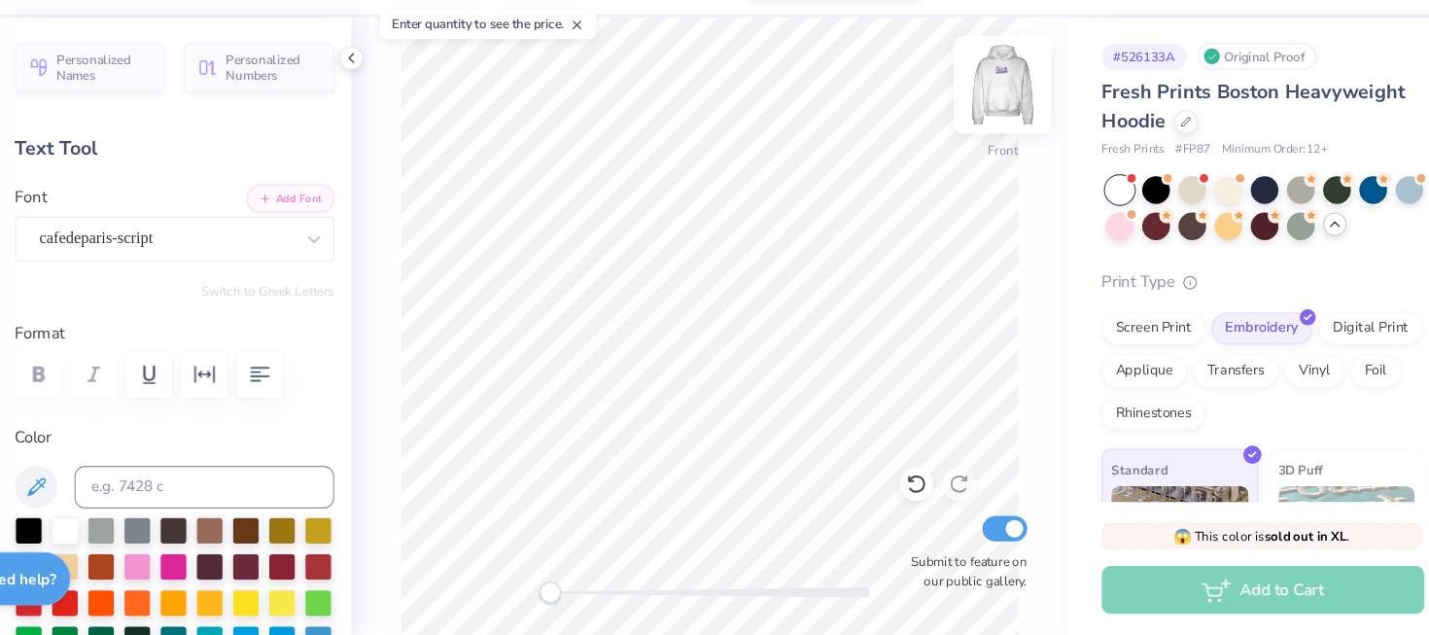
type input "0.0"
type input "16.81"
type input "0.0"
type input "15.91"
type input "-13.1"
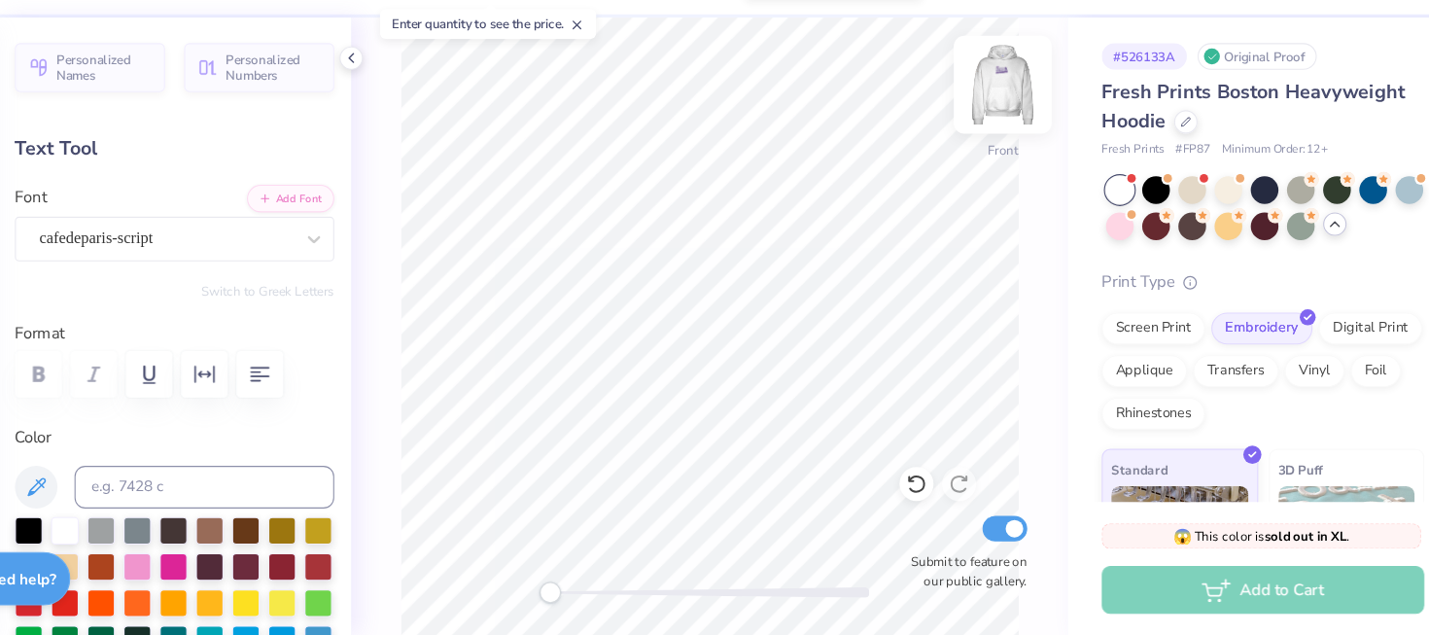
type input "7.26"
type input "5.86"
type input "16.03"
type input "-13.1"
type input "6.97"
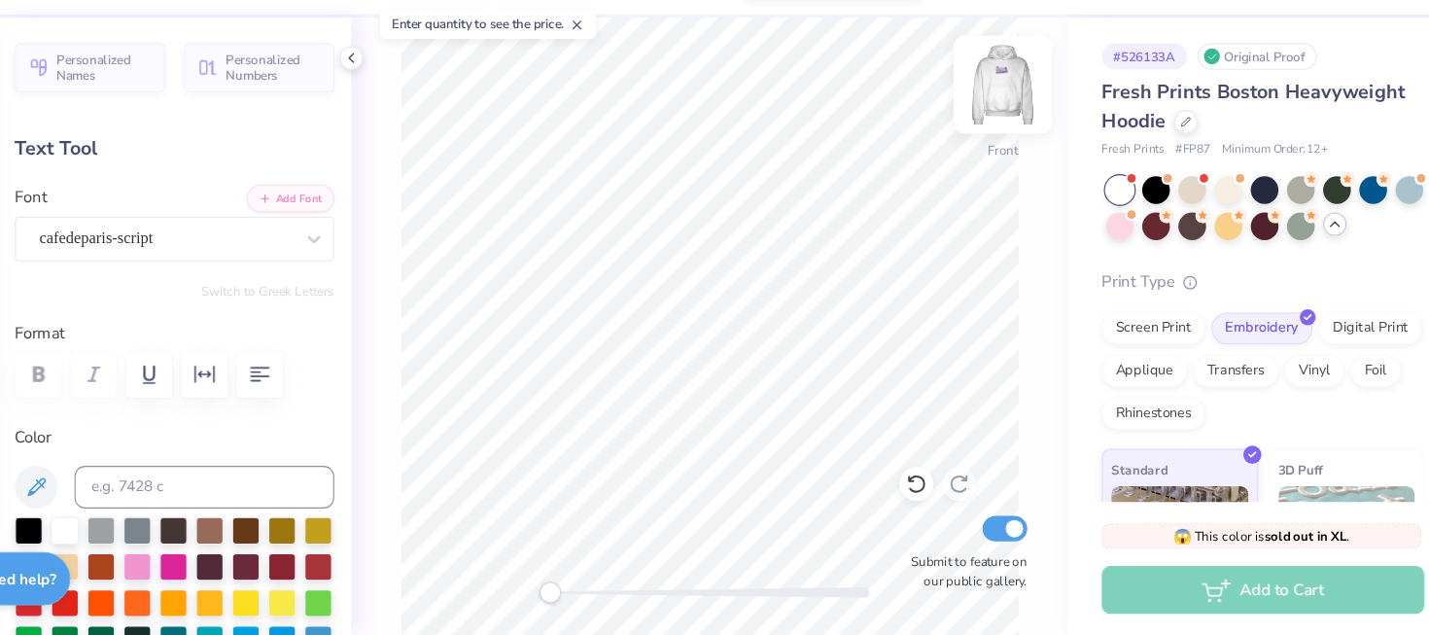
type input "5.62"
type input "16.08"
type input "0.0"
click at [1016, 121] on img at bounding box center [1005, 132] width 78 height 78
click at [1016, 121] on img at bounding box center [1005, 132] width 39 height 39
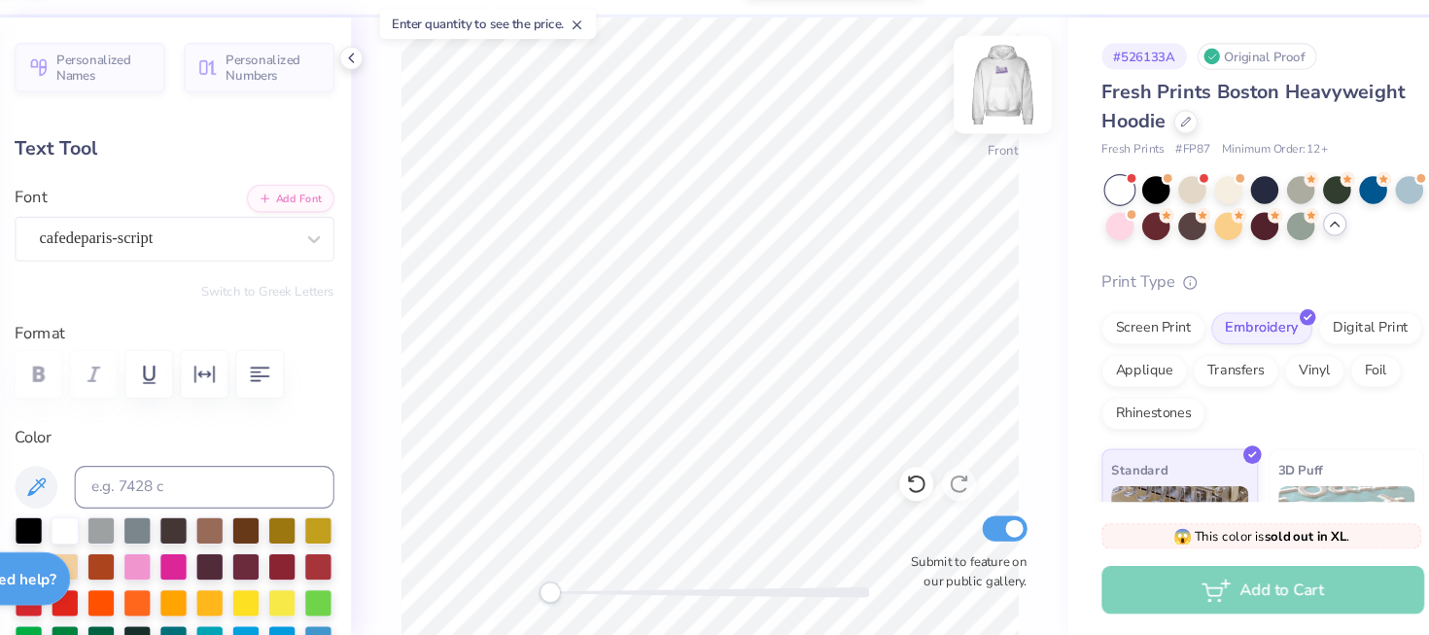
click at [1012, 166] on img at bounding box center [1005, 132] width 78 height 78
click at [1012, 152] on img at bounding box center [1005, 132] width 39 height 39
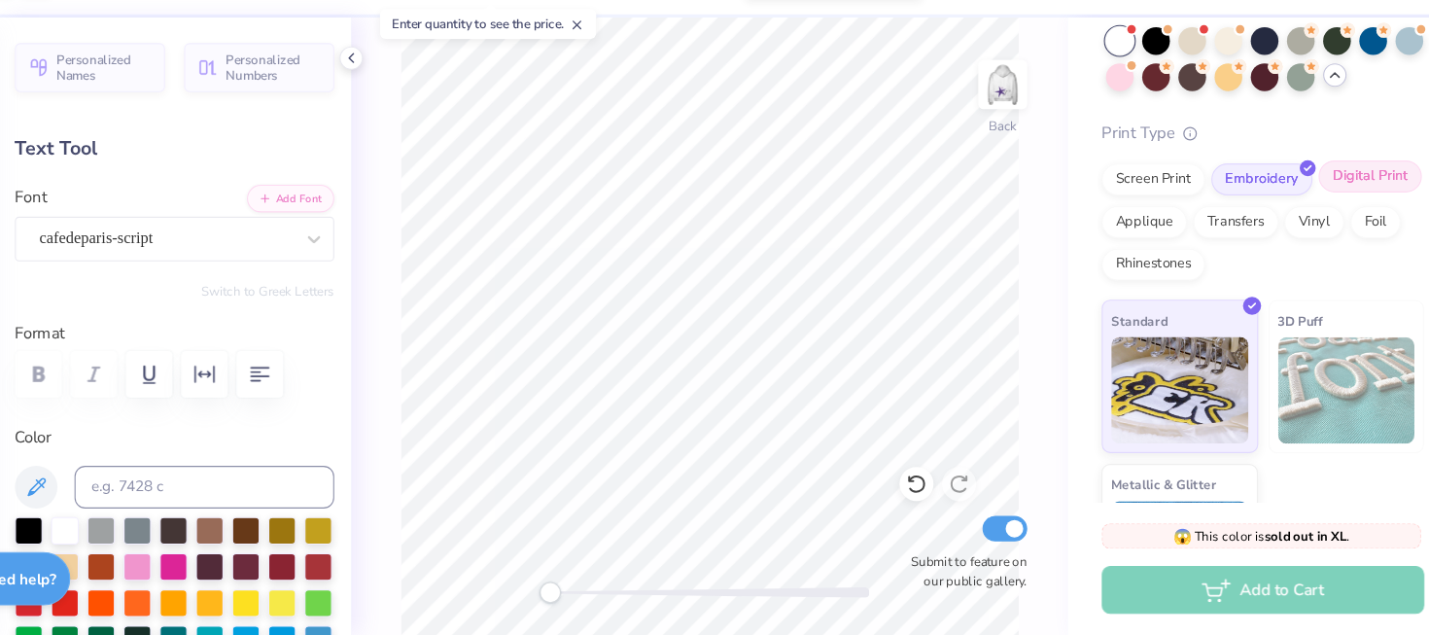
scroll to position [140, 0]
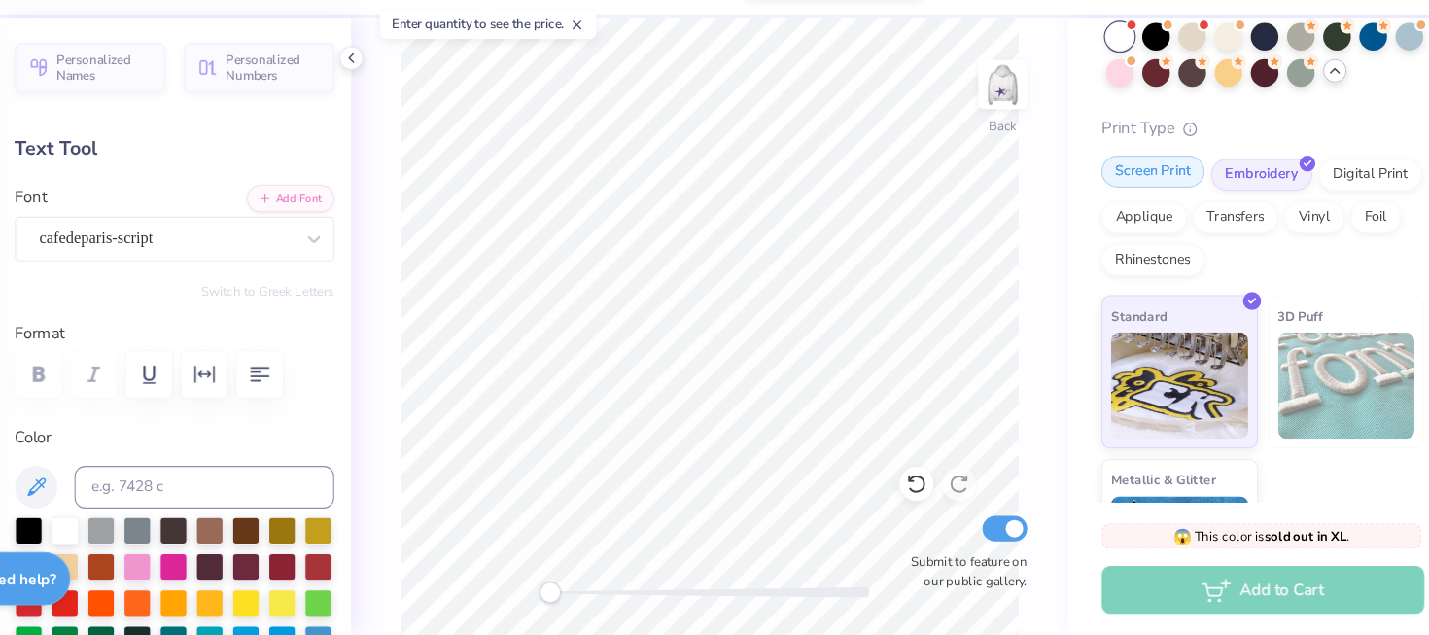
click at [1159, 213] on div "Screen Print" at bounding box center [1143, 211] width 94 height 29
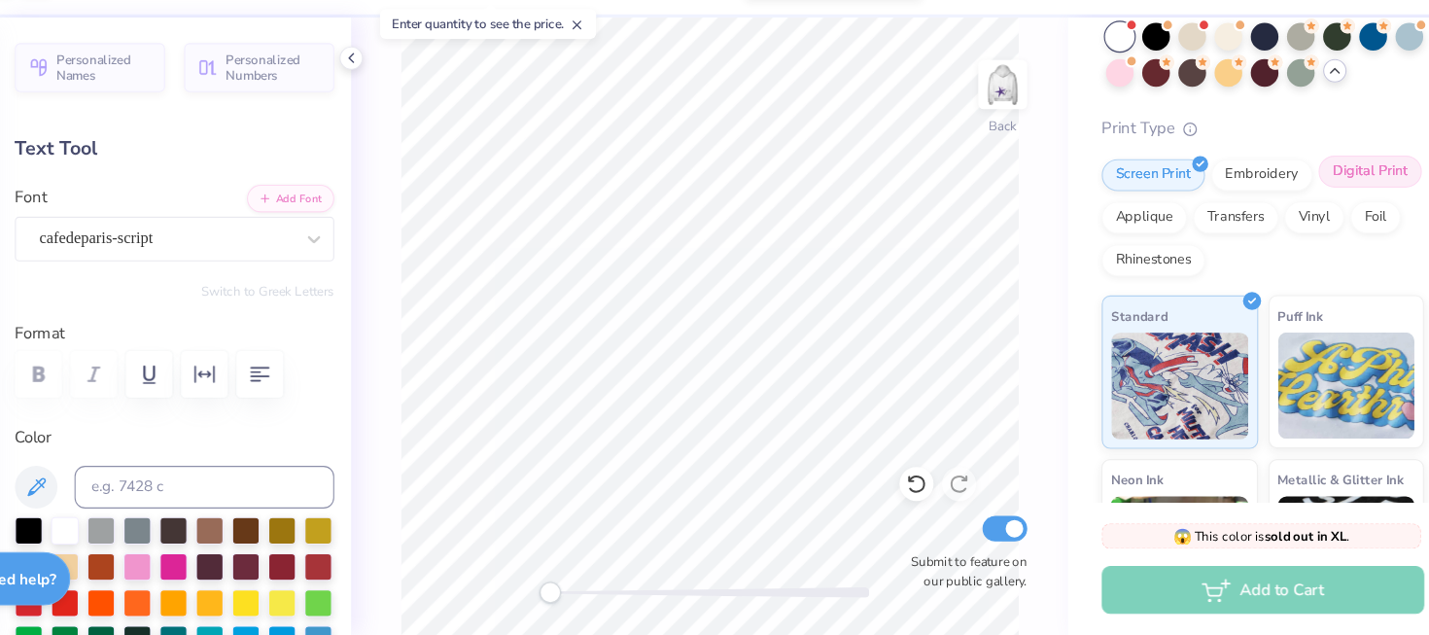
click at [1331, 214] on div "Digital Print" at bounding box center [1341, 211] width 94 height 29
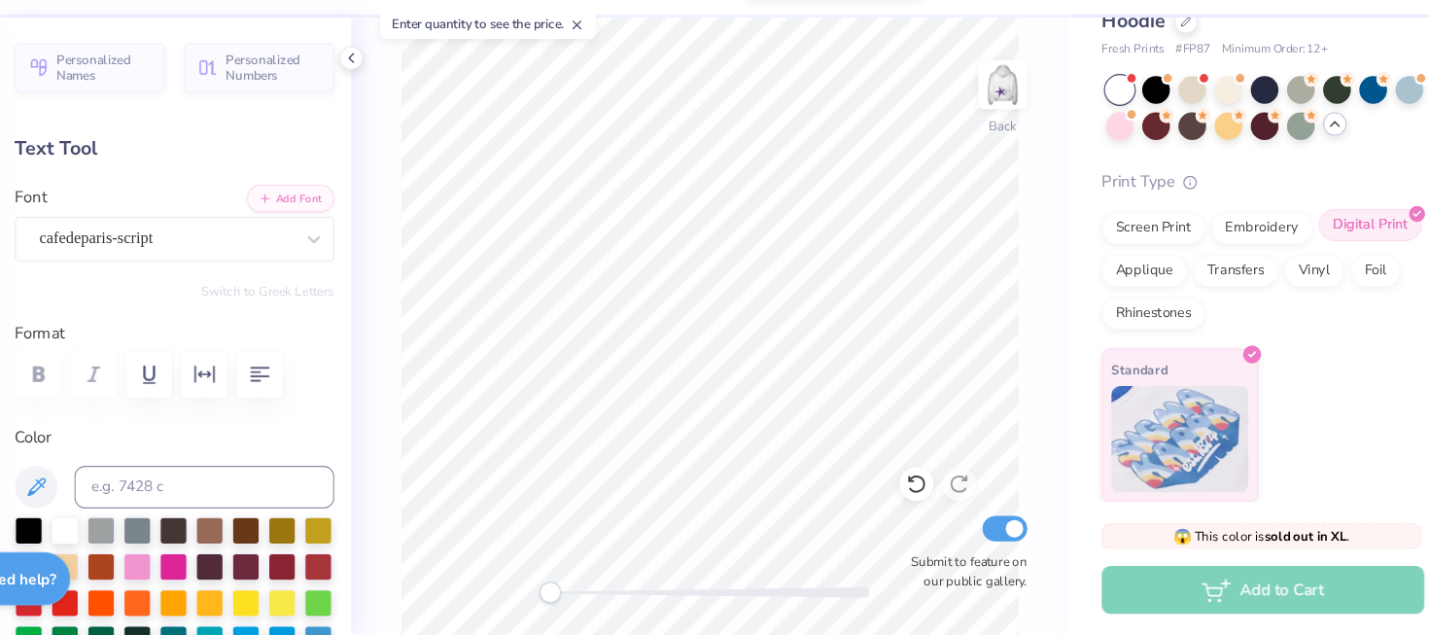
scroll to position [91, 0]
click at [1162, 281] on div "Screen Print Embroidery Digital Print Applique Transfers Vinyl Foil Rhinestones" at bounding box center [1243, 302] width 295 height 107
click at [1158, 265] on div "Screen Print" at bounding box center [1143, 260] width 94 height 29
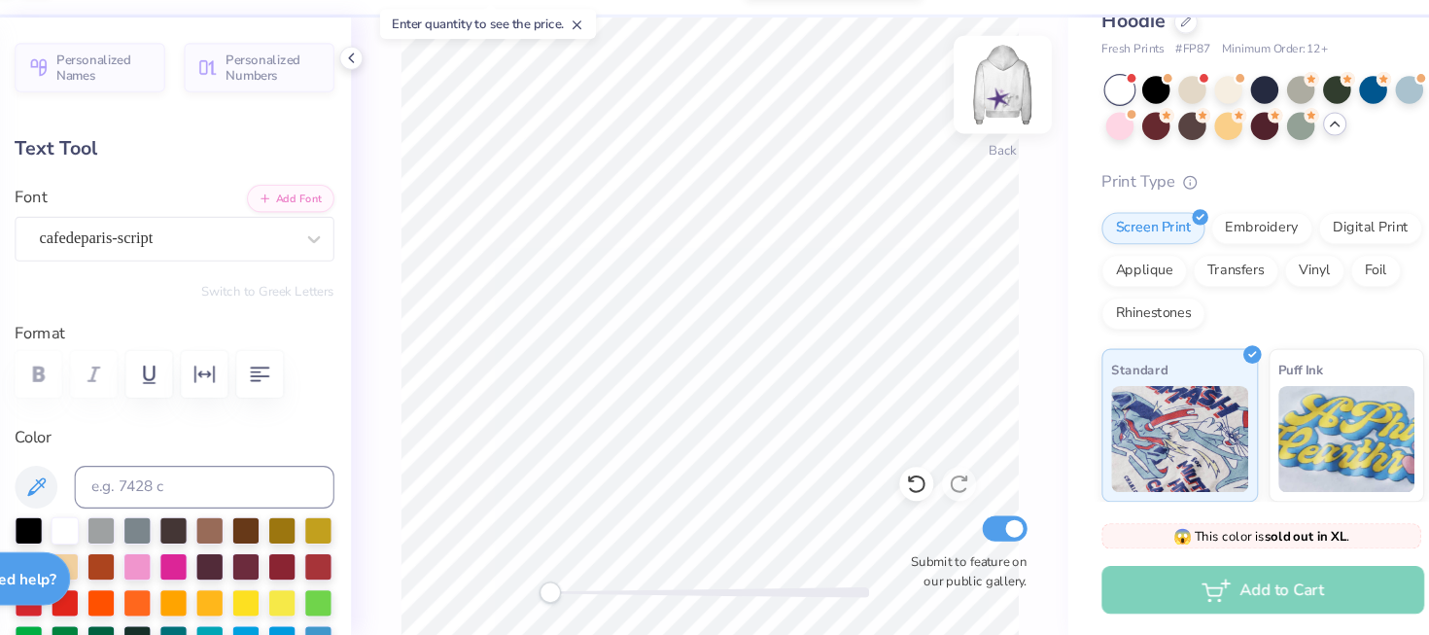
click at [1015, 121] on img at bounding box center [1005, 132] width 78 height 78
type input "16.35"
type input "-13.1"
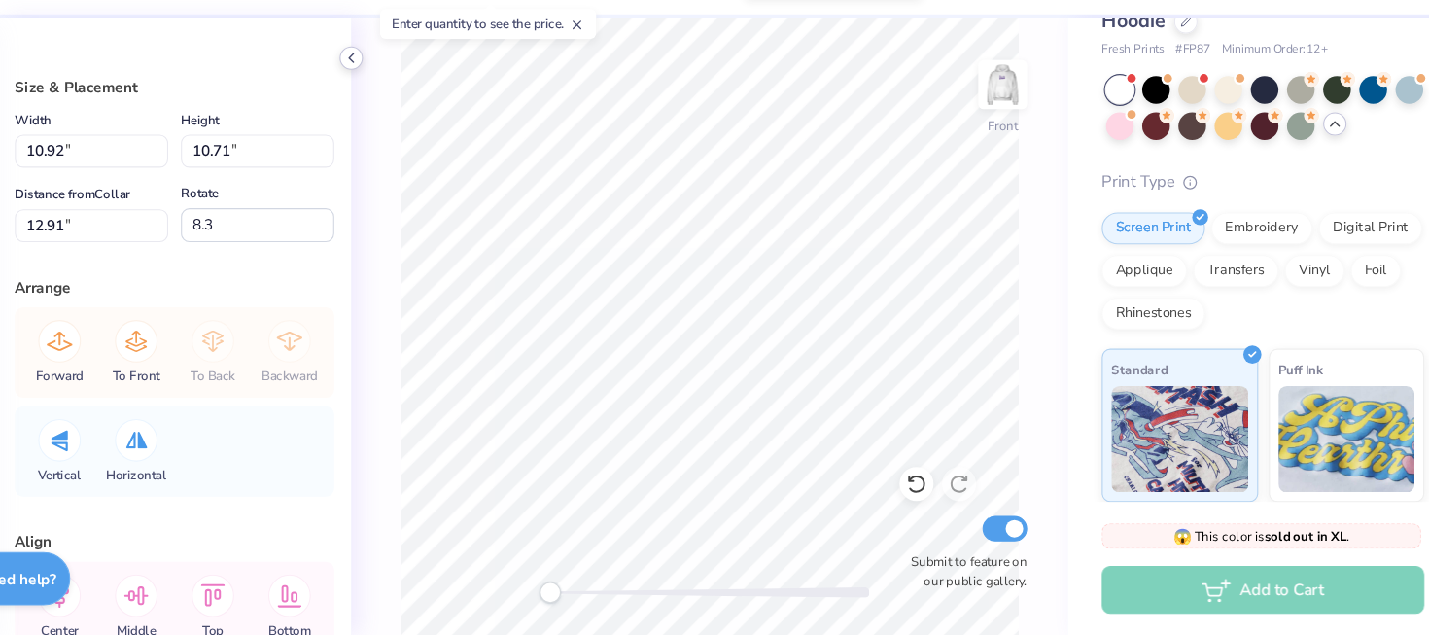
click at [414, 111] on icon at bounding box center [411, 108] width 16 height 16
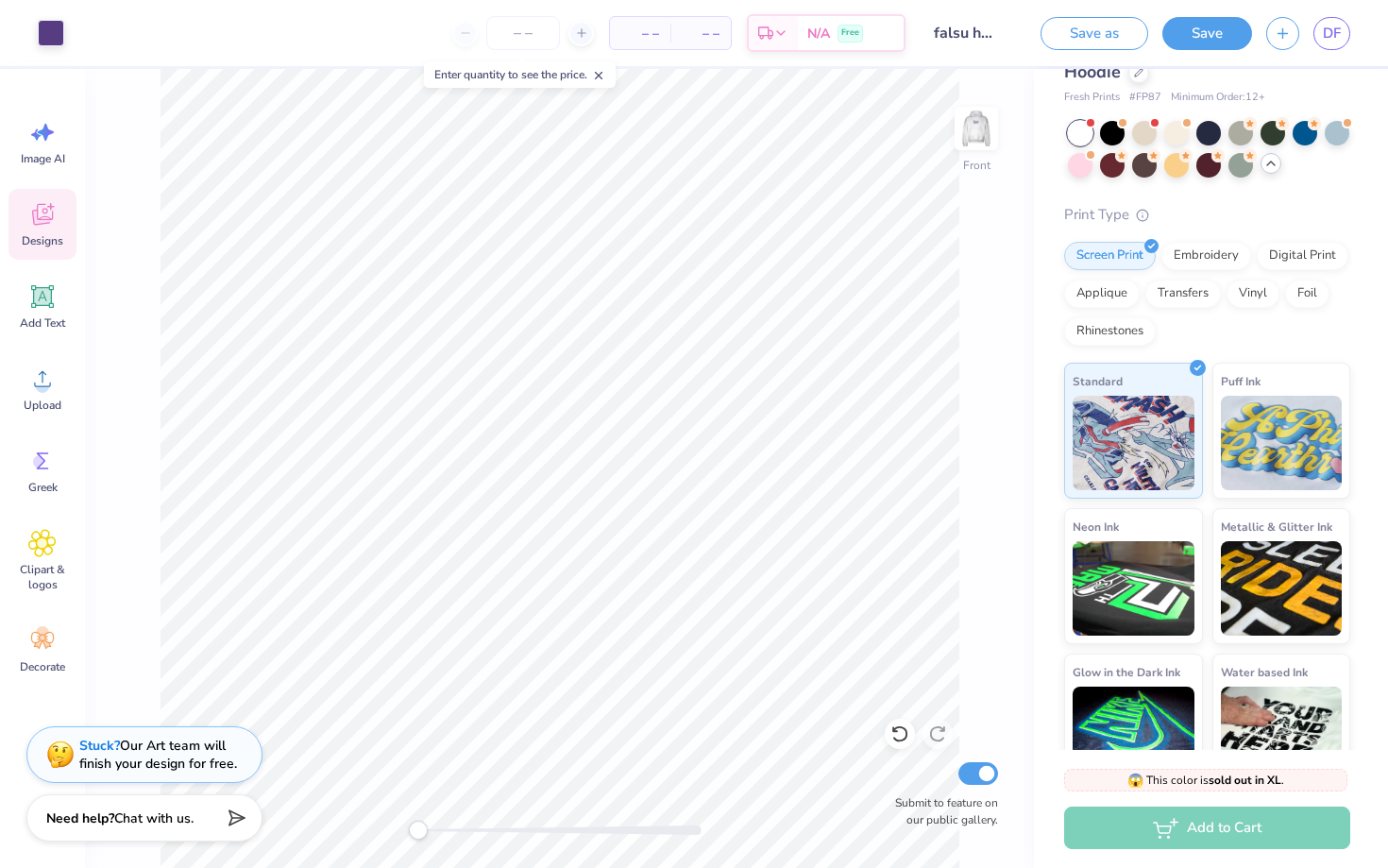
click at [58, 217] on div "Designs" at bounding box center [43, 223] width 68 height 71
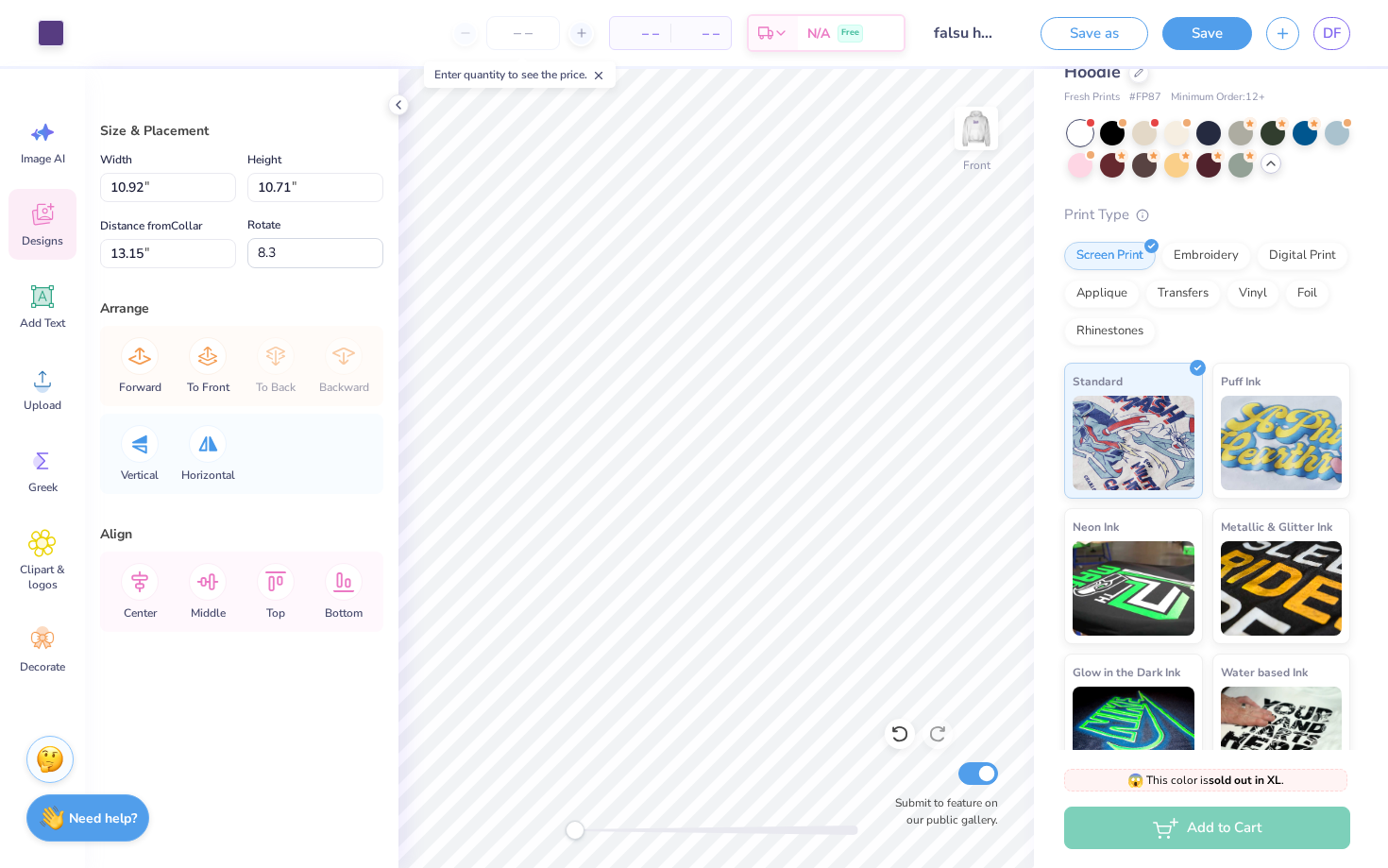
click at [48, 230] on div "Designs" at bounding box center [43, 223] width 68 height 71
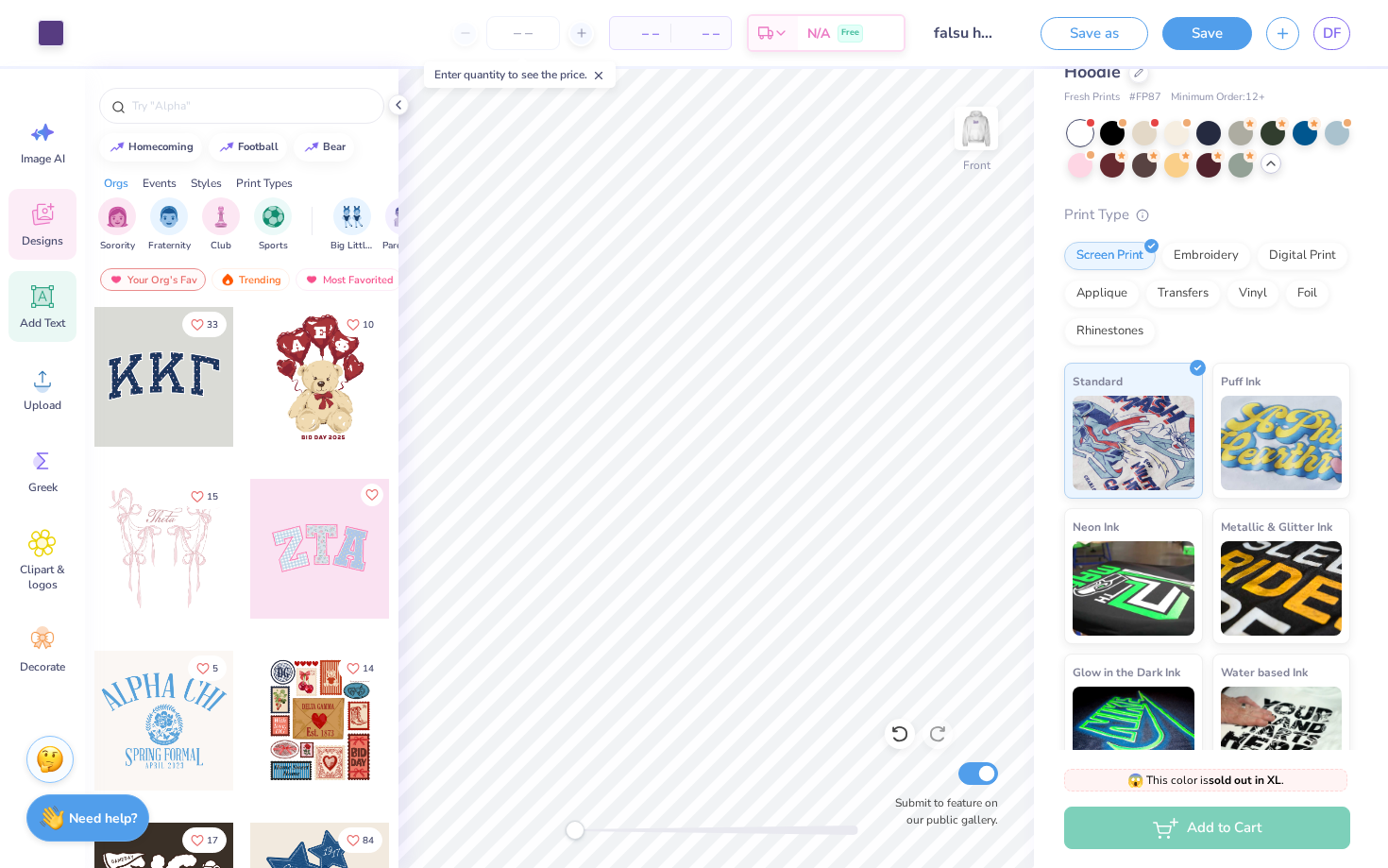
click at [44, 284] on icon at bounding box center [42, 296] width 28 height 28
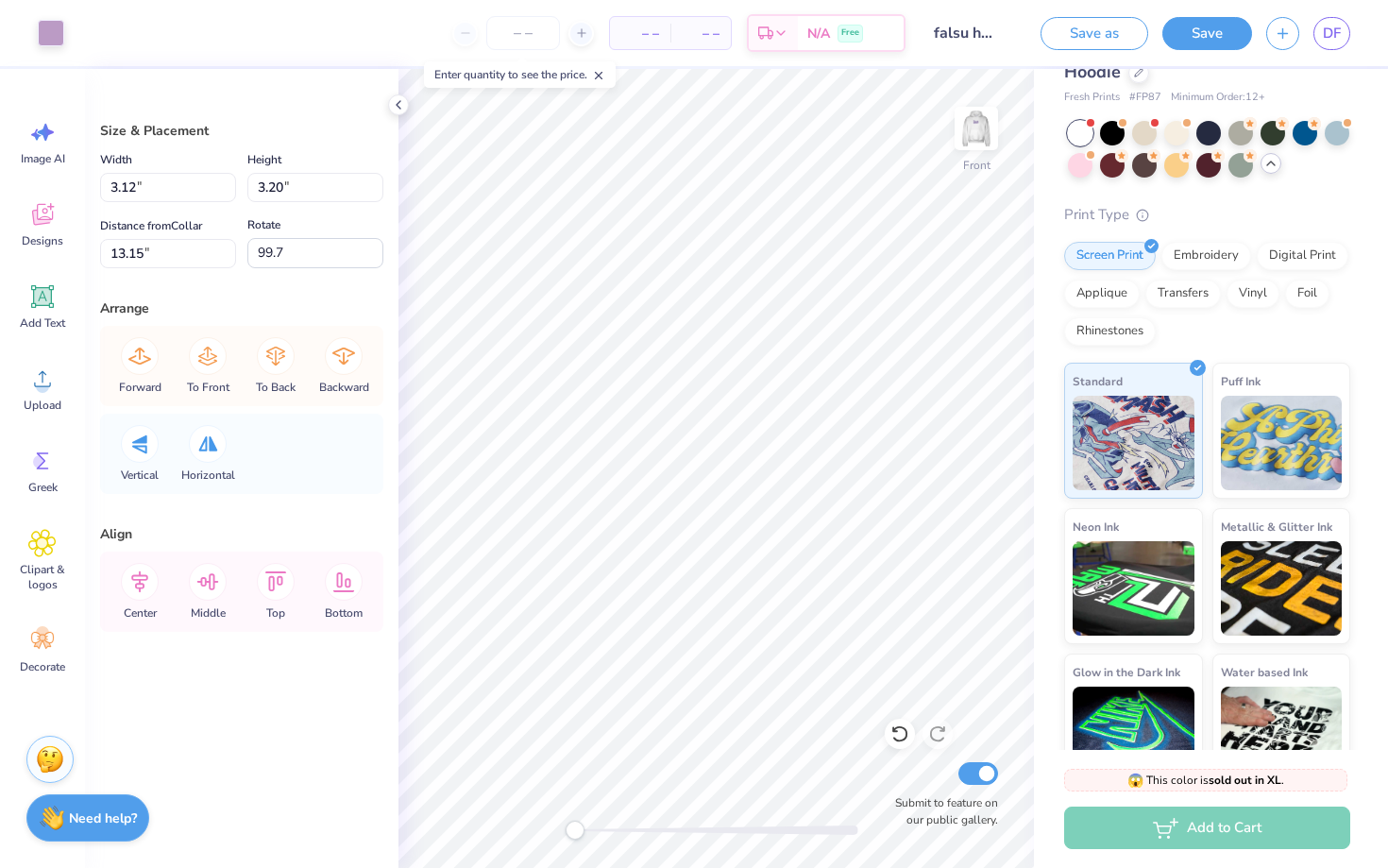
type input "10.92"
type input "10.71"
type input "8.3"
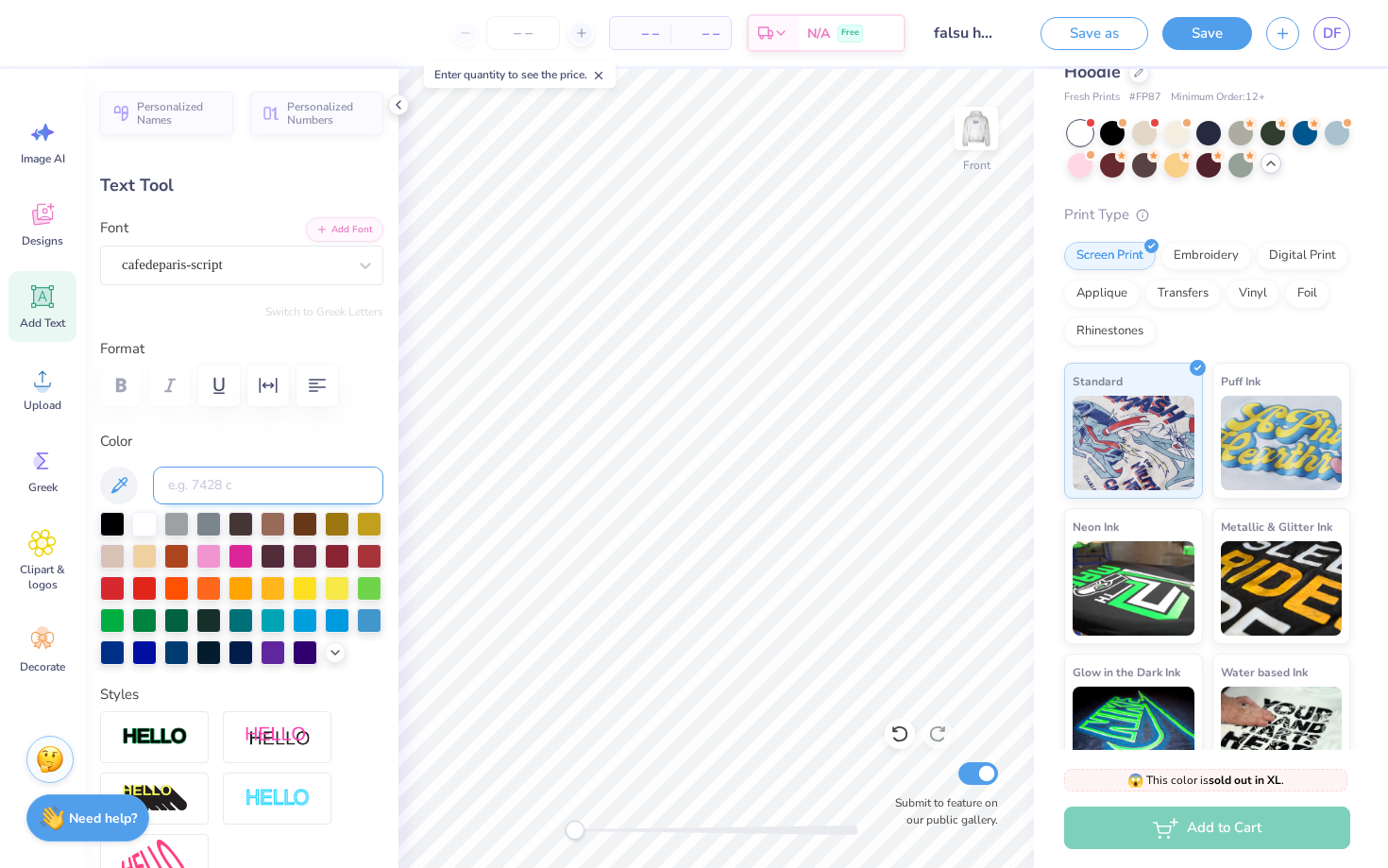
click at [288, 483] on input at bounding box center [268, 484] width 230 height 38
type input "7679"
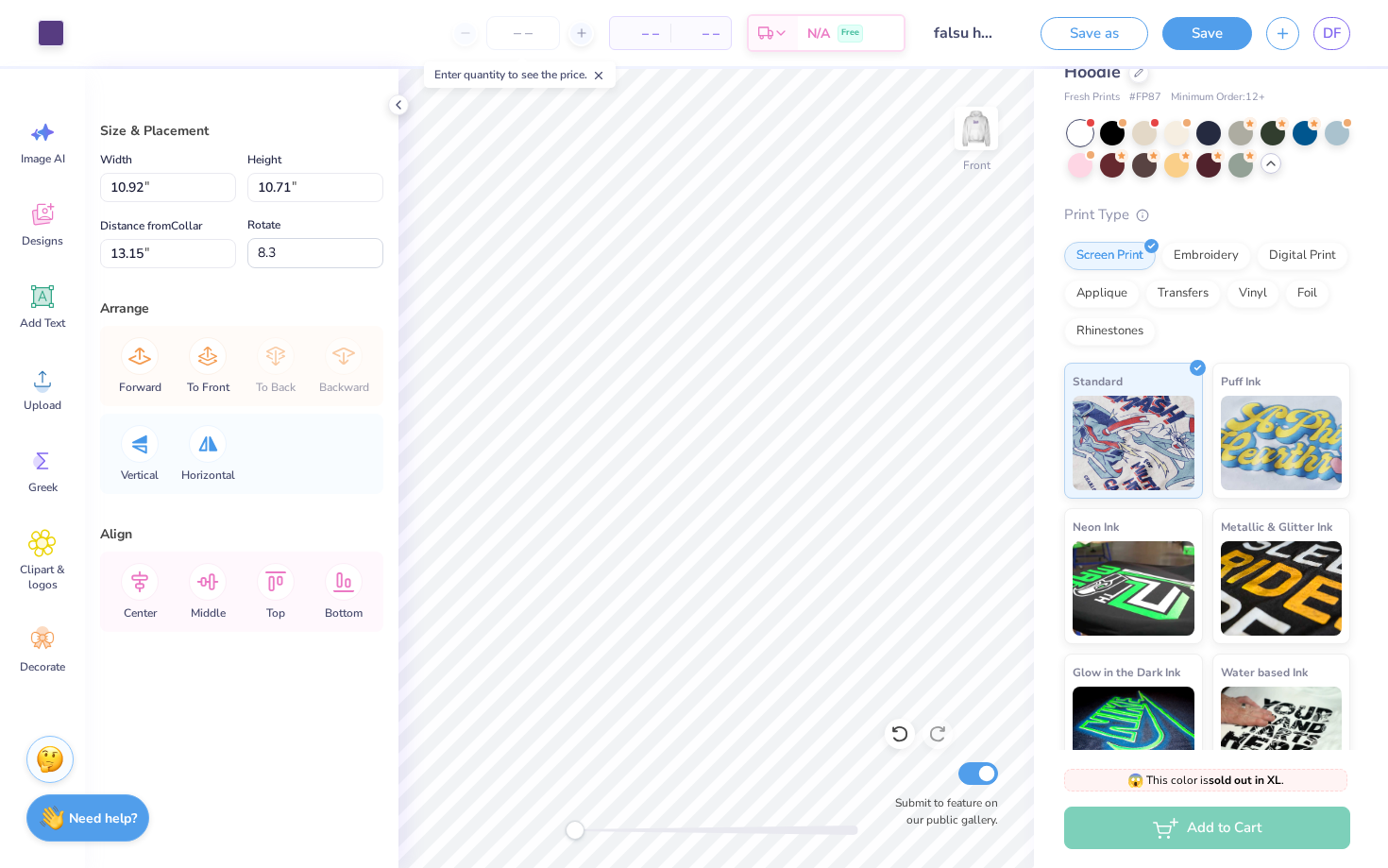
type input "3.12"
type input "3.20"
type input "99.7"
type input "10.92"
type input "10.71"
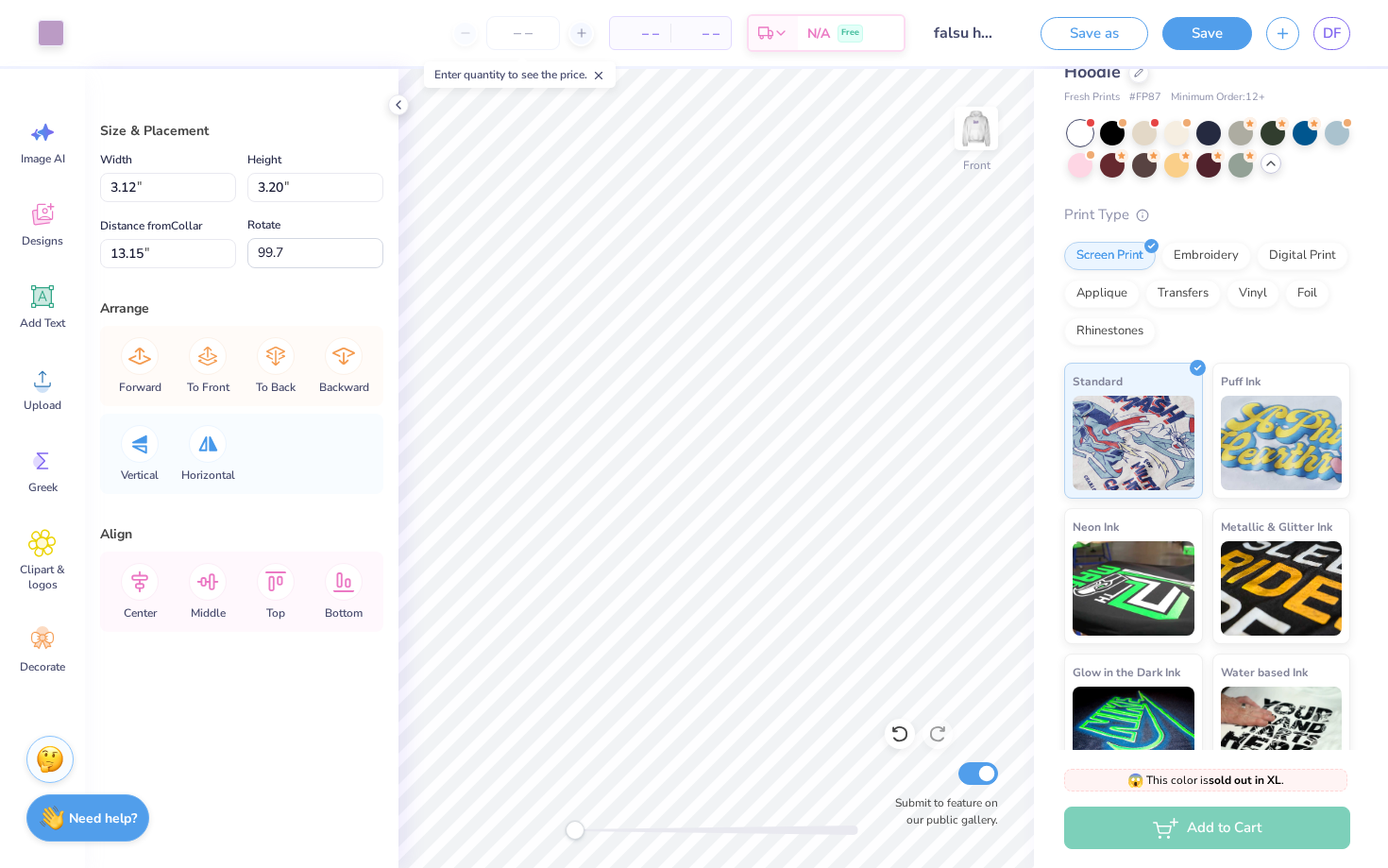
type input "8.3"
click at [53, 37] on div at bounding box center [51, 30] width 26 height 26
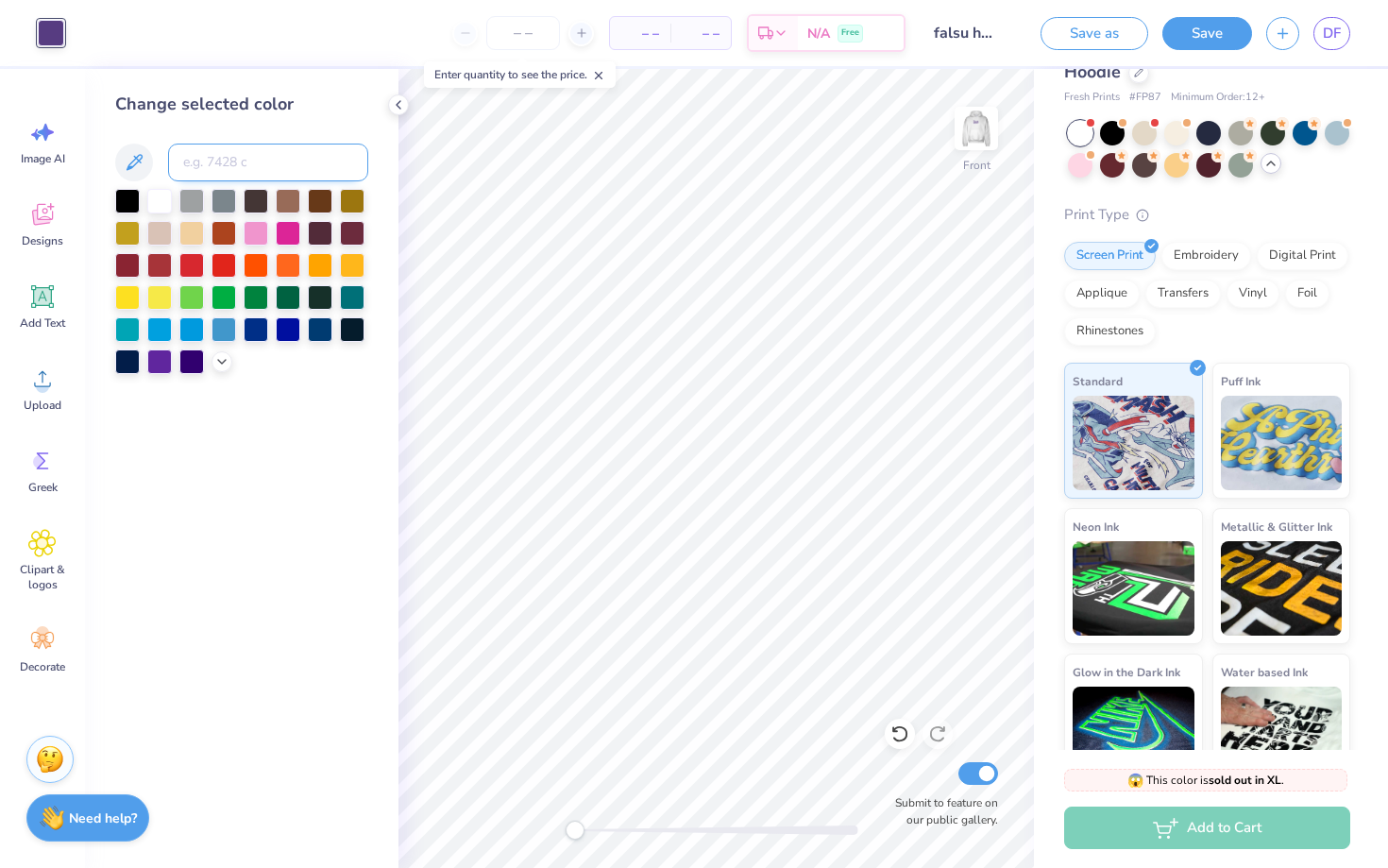
click at [253, 171] on input at bounding box center [268, 162] width 200 height 38
type input "522"
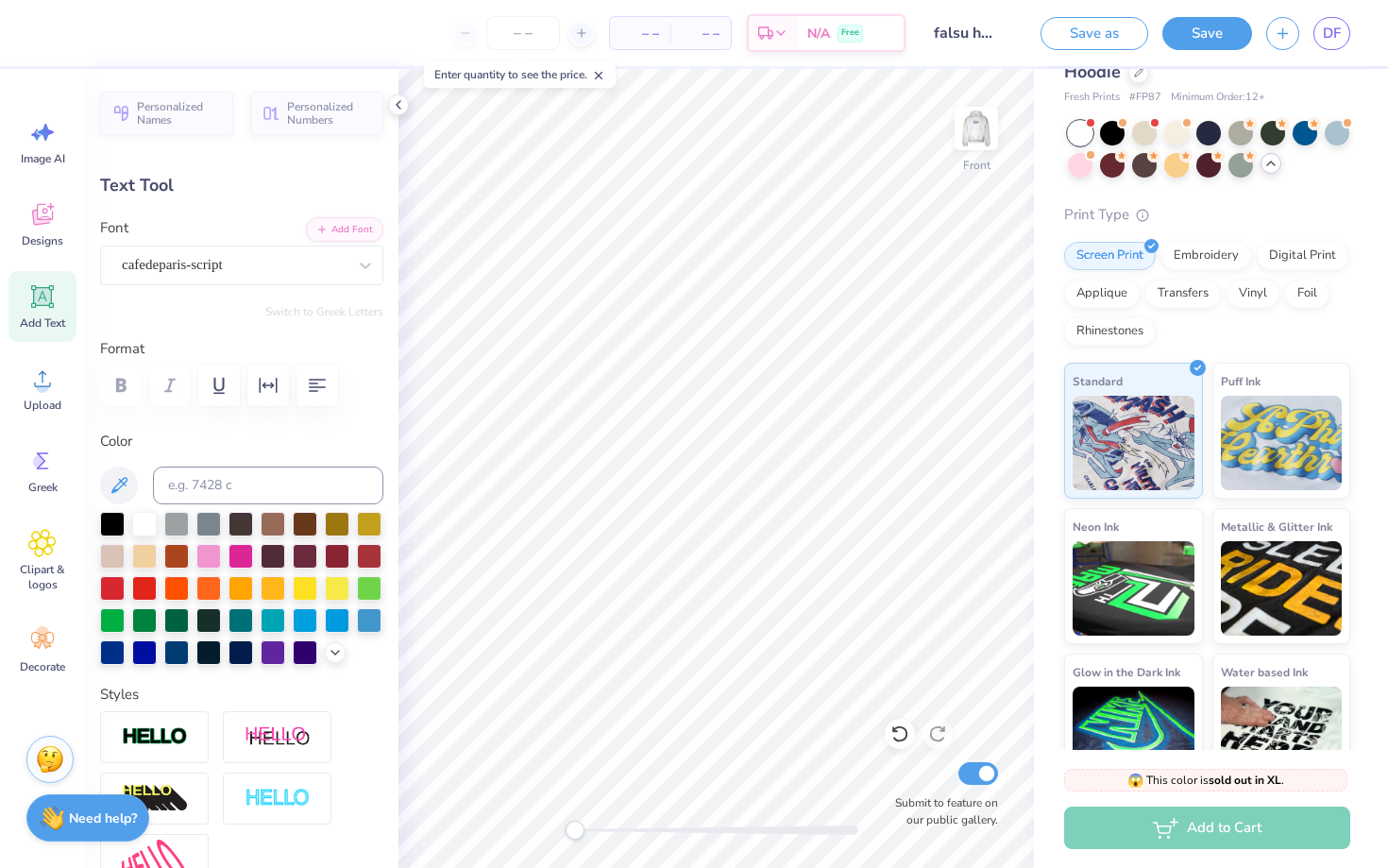
type input "0.0"
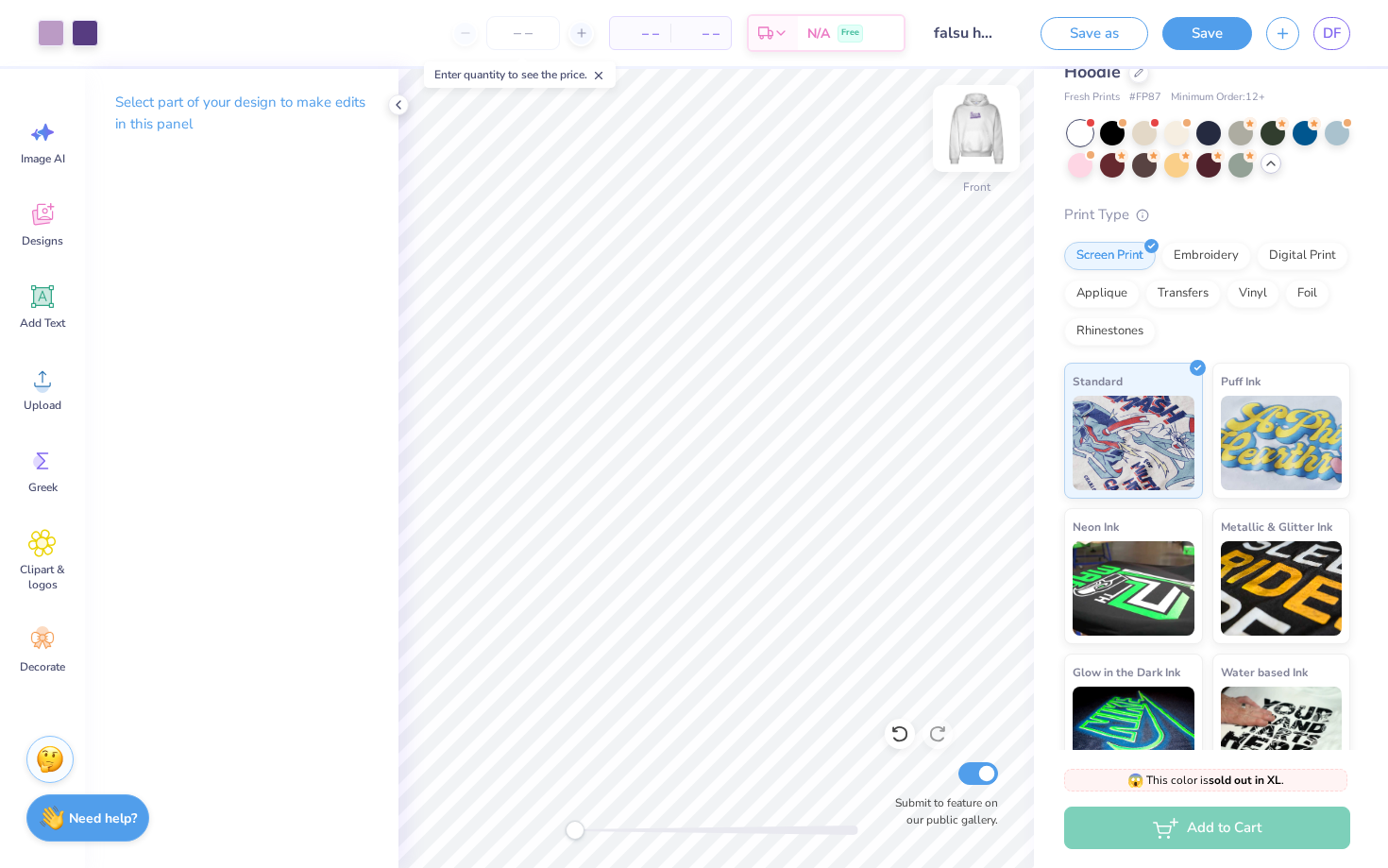
click at [984, 127] on img at bounding box center [976, 128] width 76 height 76
click at [984, 127] on img at bounding box center [976, 128] width 38 height 38
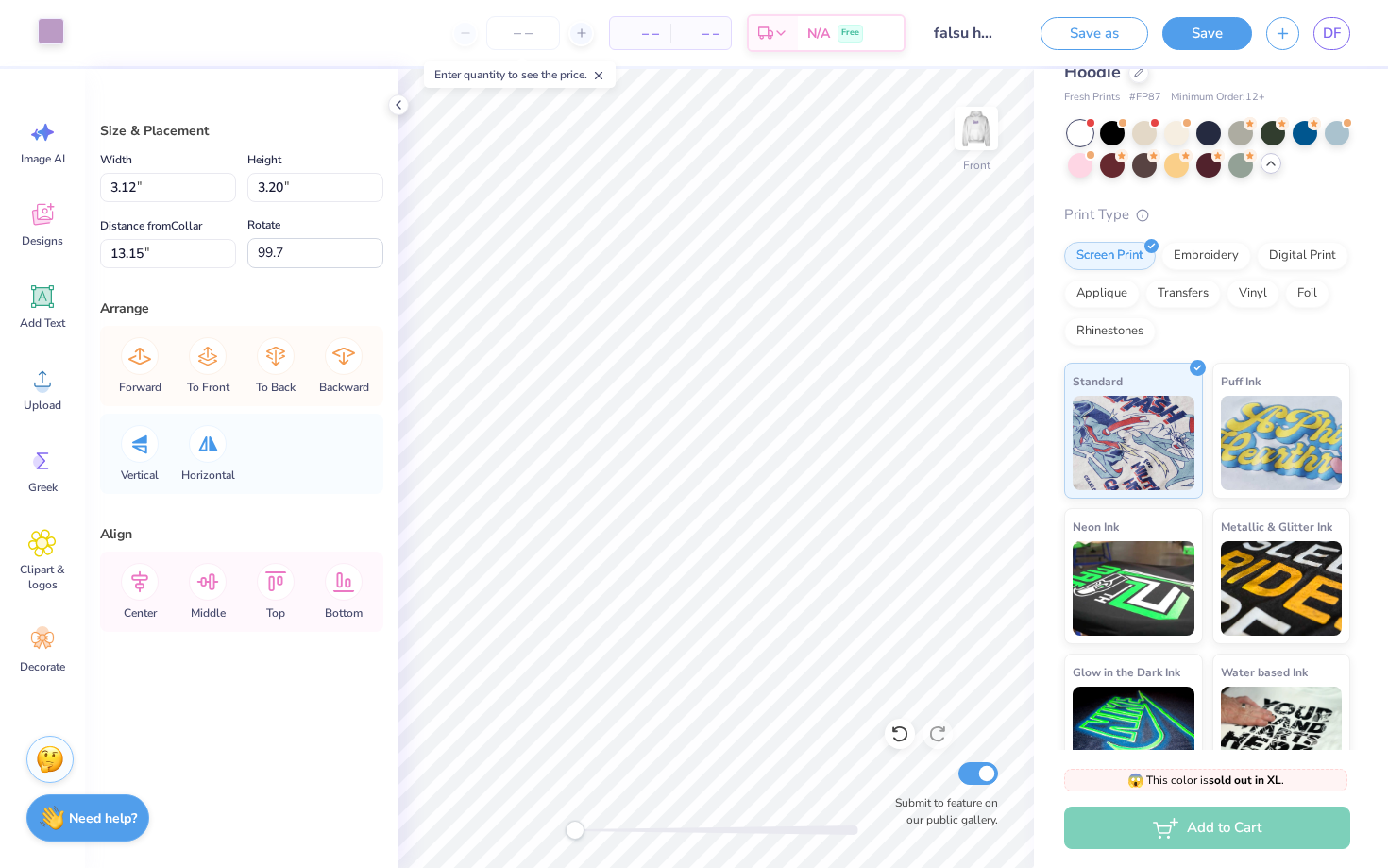
click at [51, 35] on div at bounding box center [51, 30] width 26 height 26
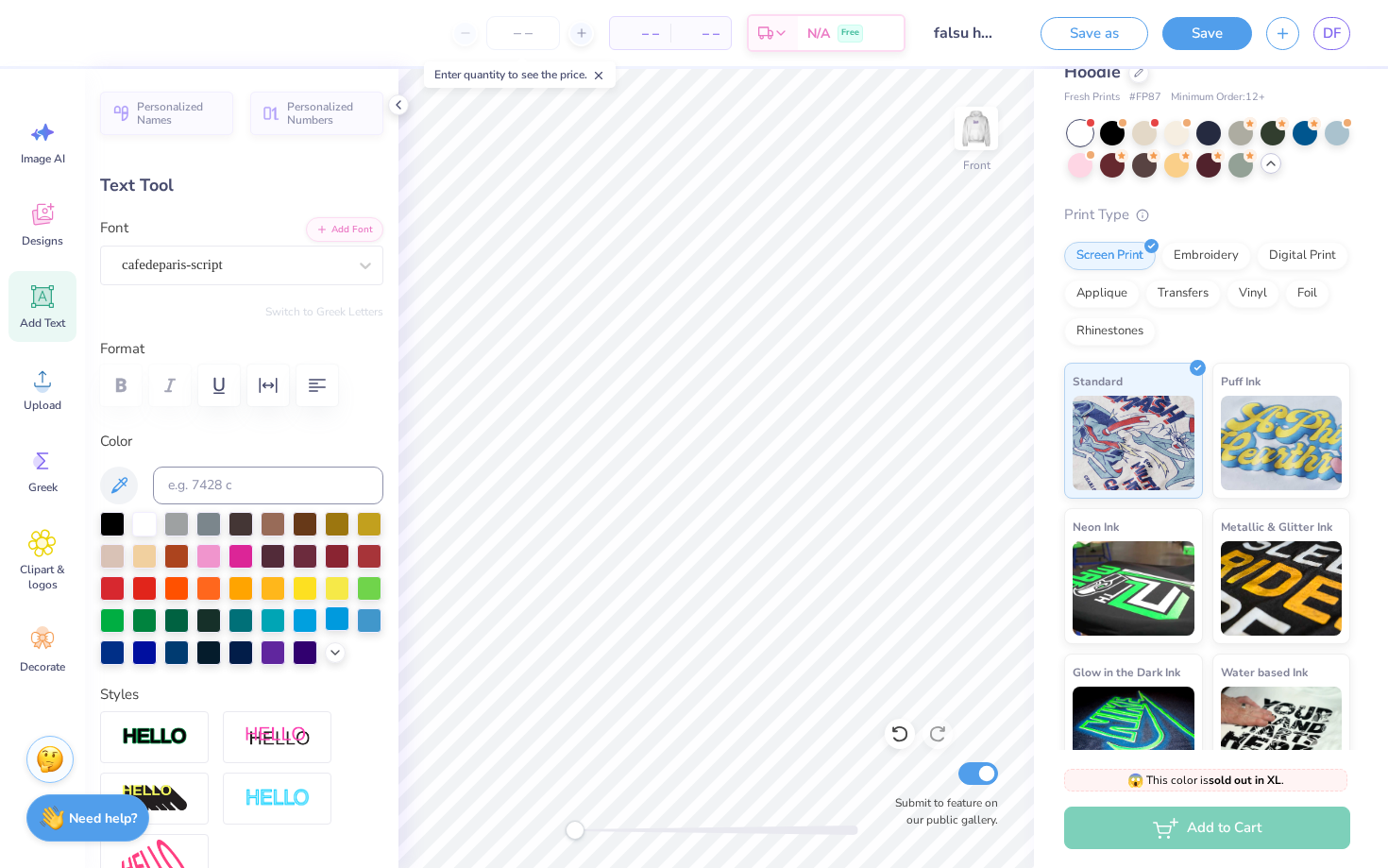
type input "0.0"
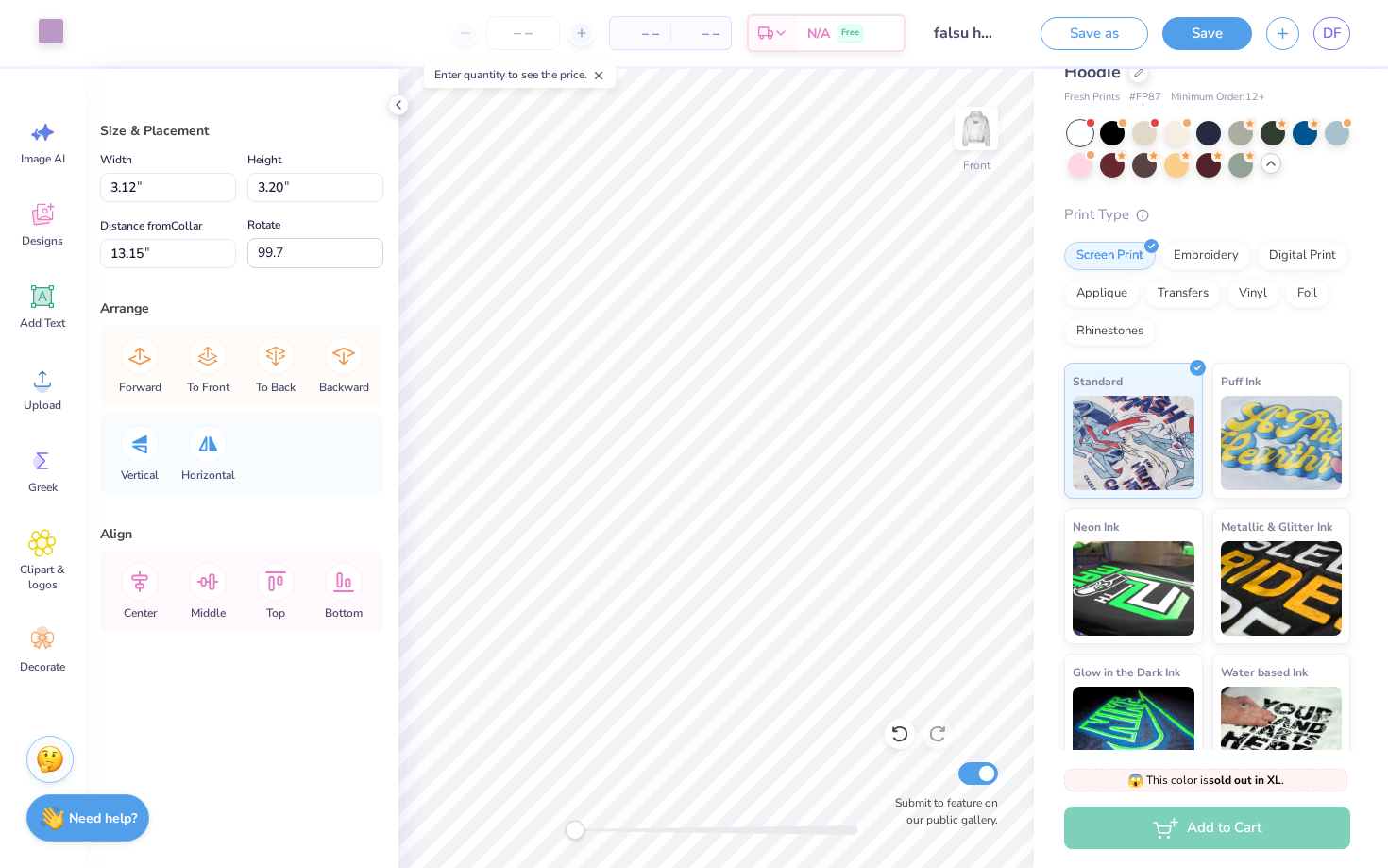
click at [58, 35] on div at bounding box center [51, 30] width 26 height 26
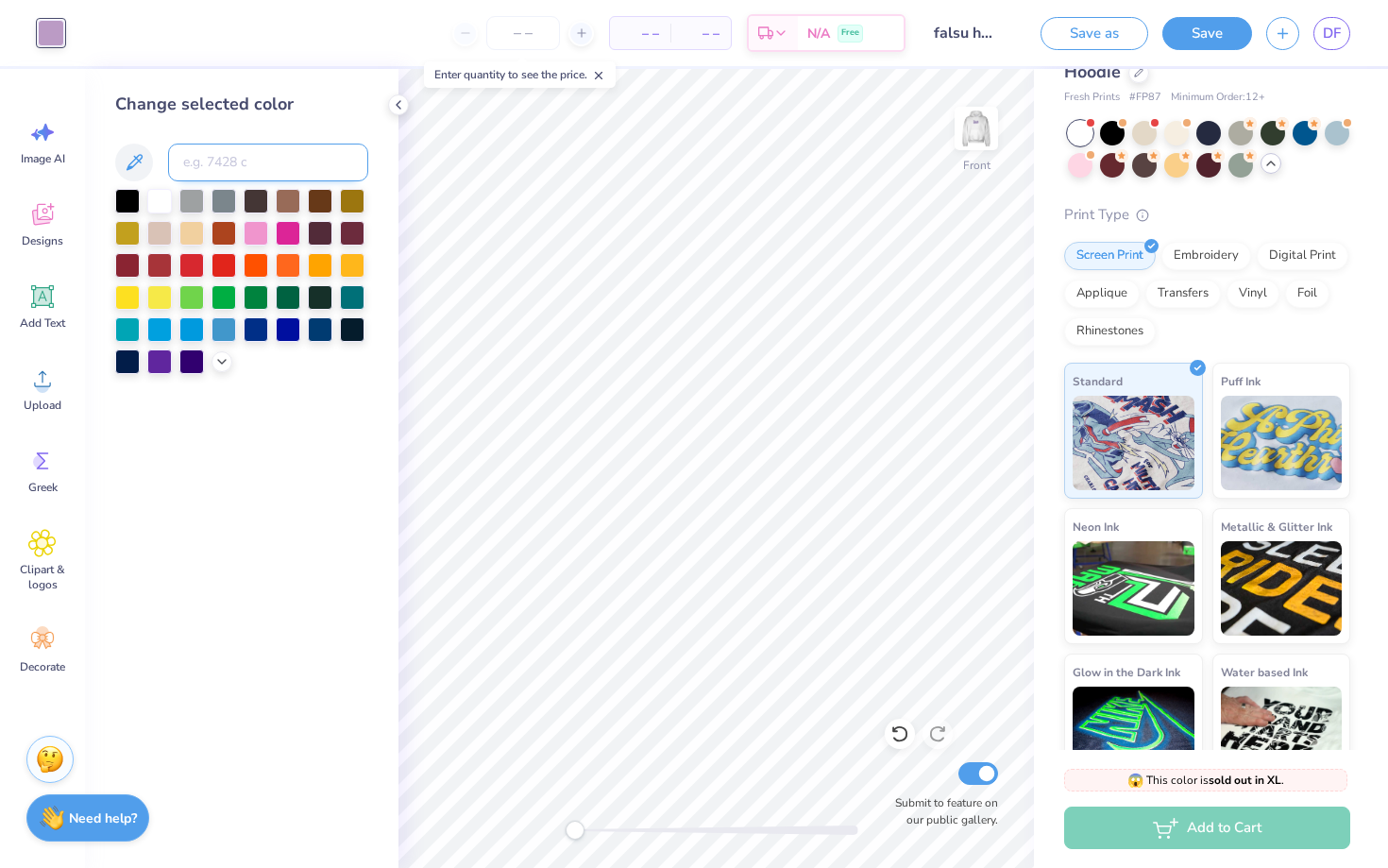
click at [248, 171] on input at bounding box center [268, 162] width 200 height 38
type input "7679"
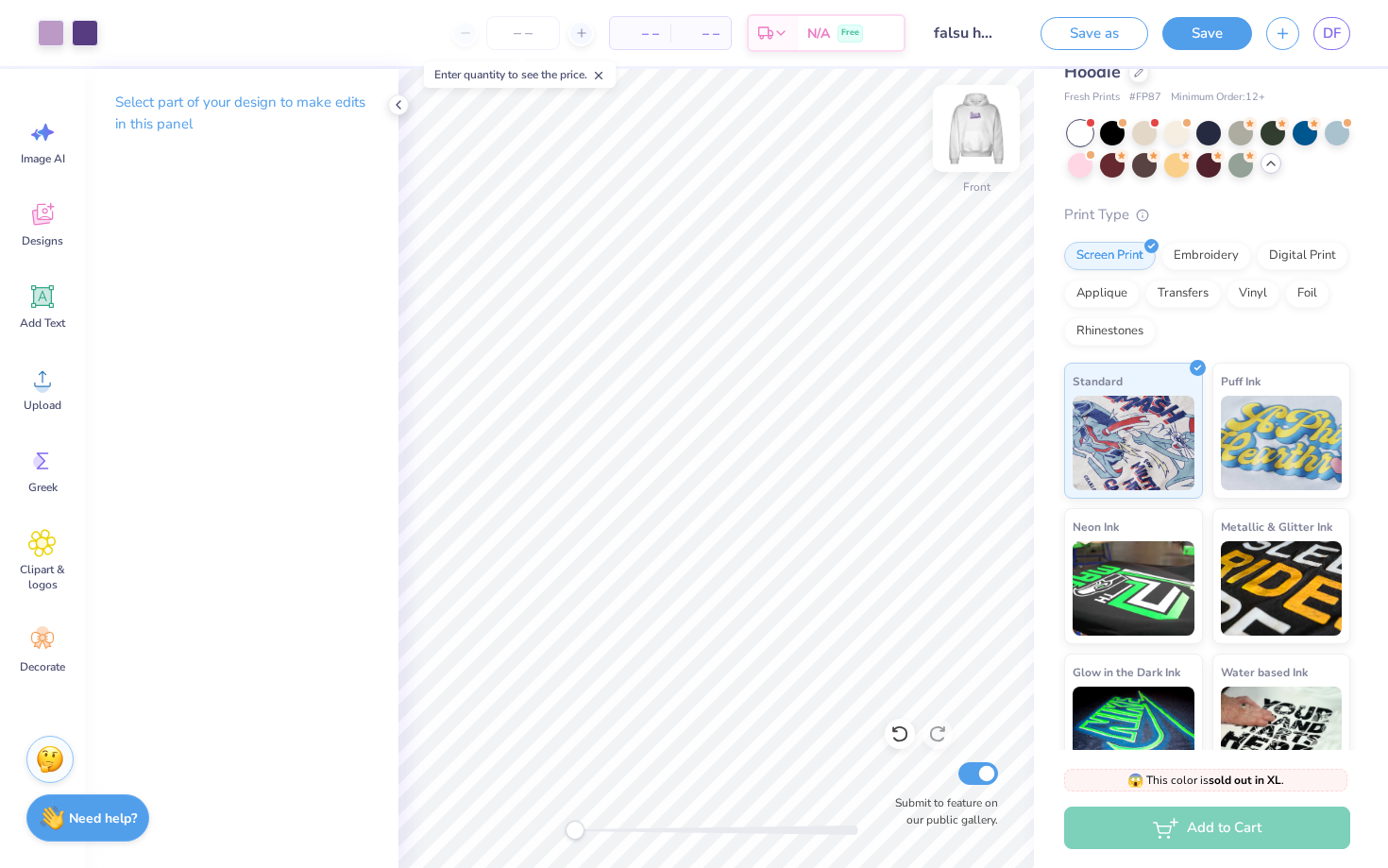
click at [975, 144] on img at bounding box center [976, 128] width 76 height 76
click at [975, 144] on img at bounding box center [976, 128] width 38 height 38
